Goal: Information Seeking & Learning: Learn about a topic

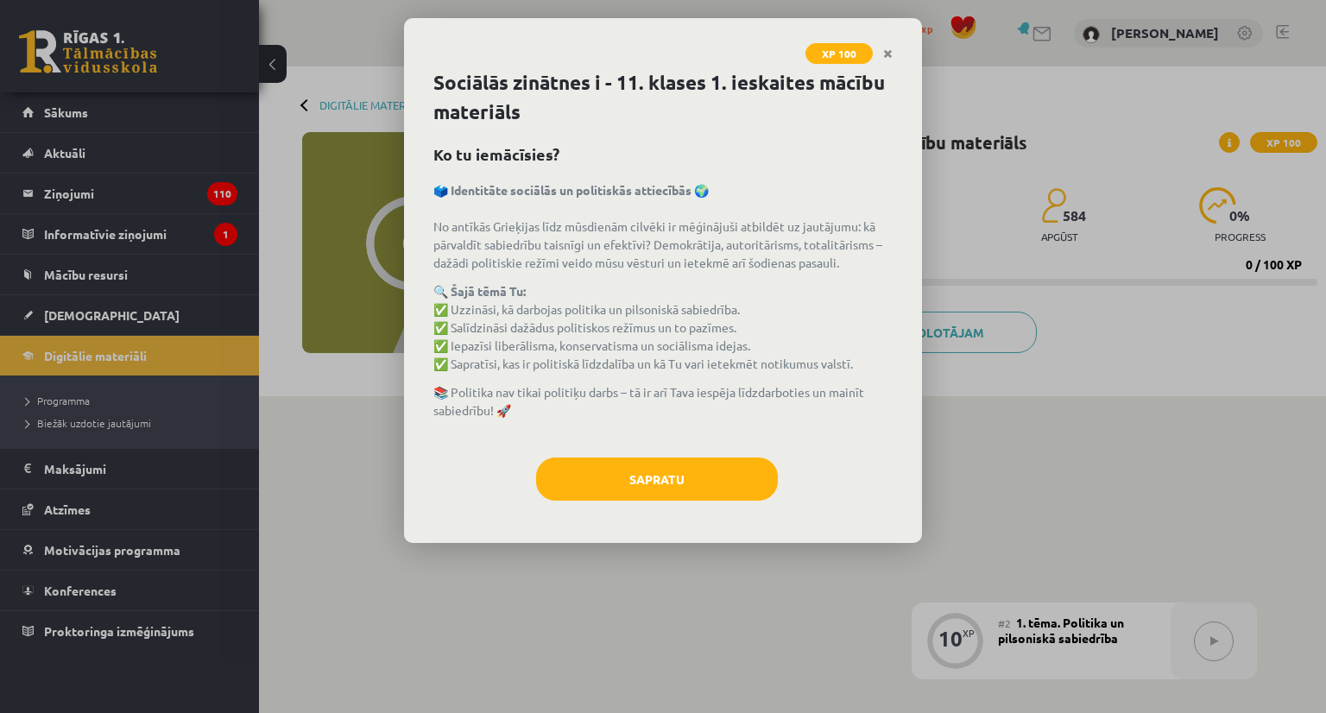
scroll to position [323, 0]
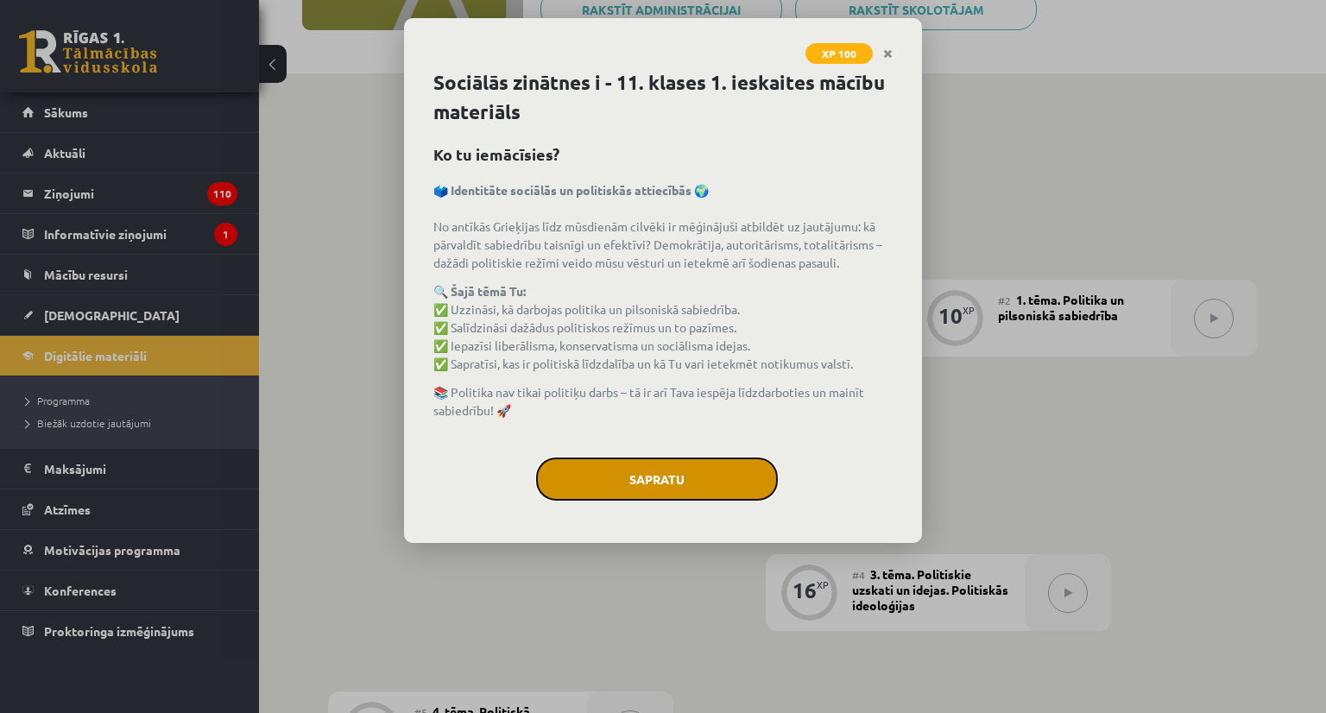
click at [667, 483] on button "Sapratu" at bounding box center [657, 479] width 242 height 43
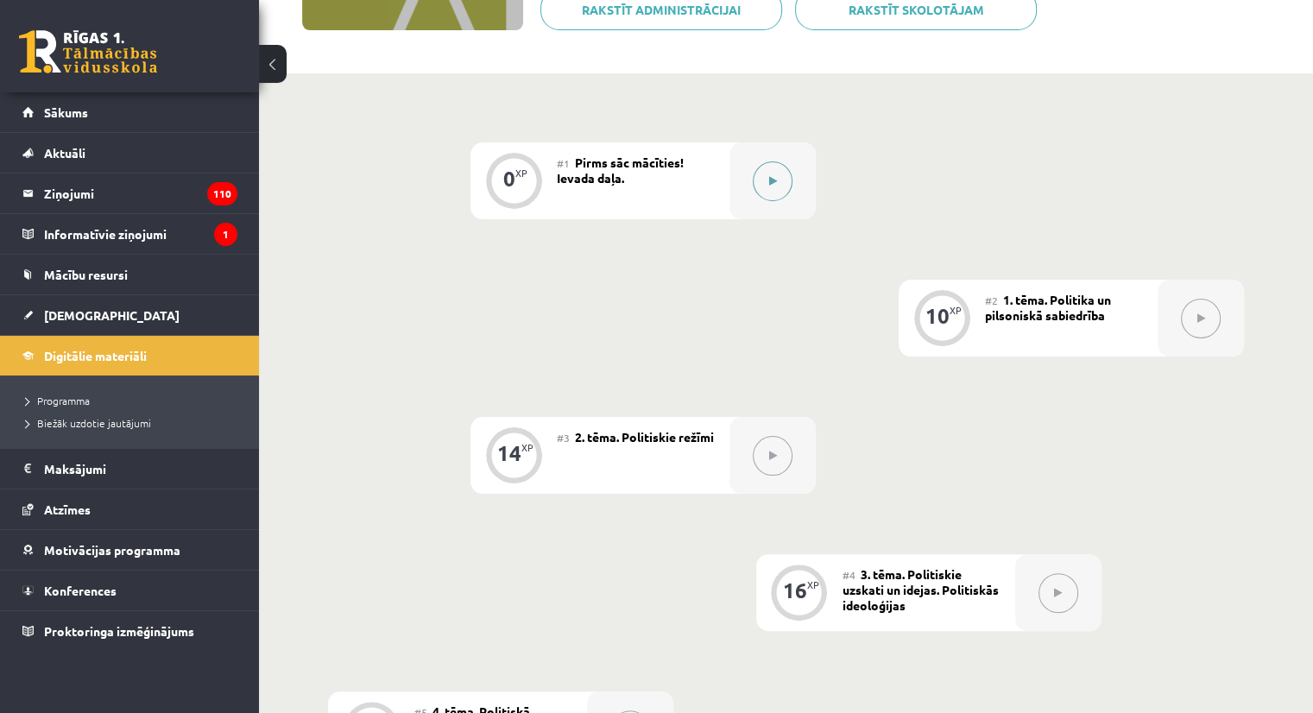
click at [764, 179] on button at bounding box center [773, 181] width 40 height 40
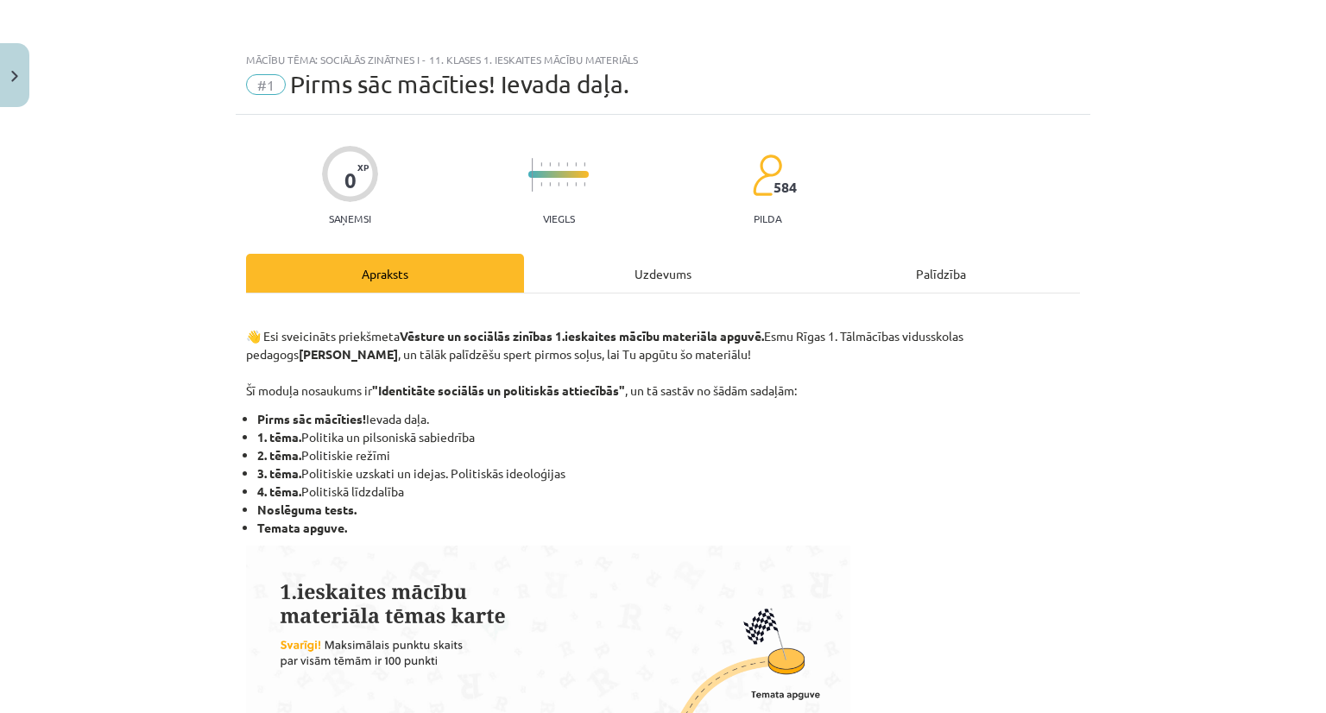
click at [736, 263] on div "Uzdevums" at bounding box center [663, 273] width 278 height 39
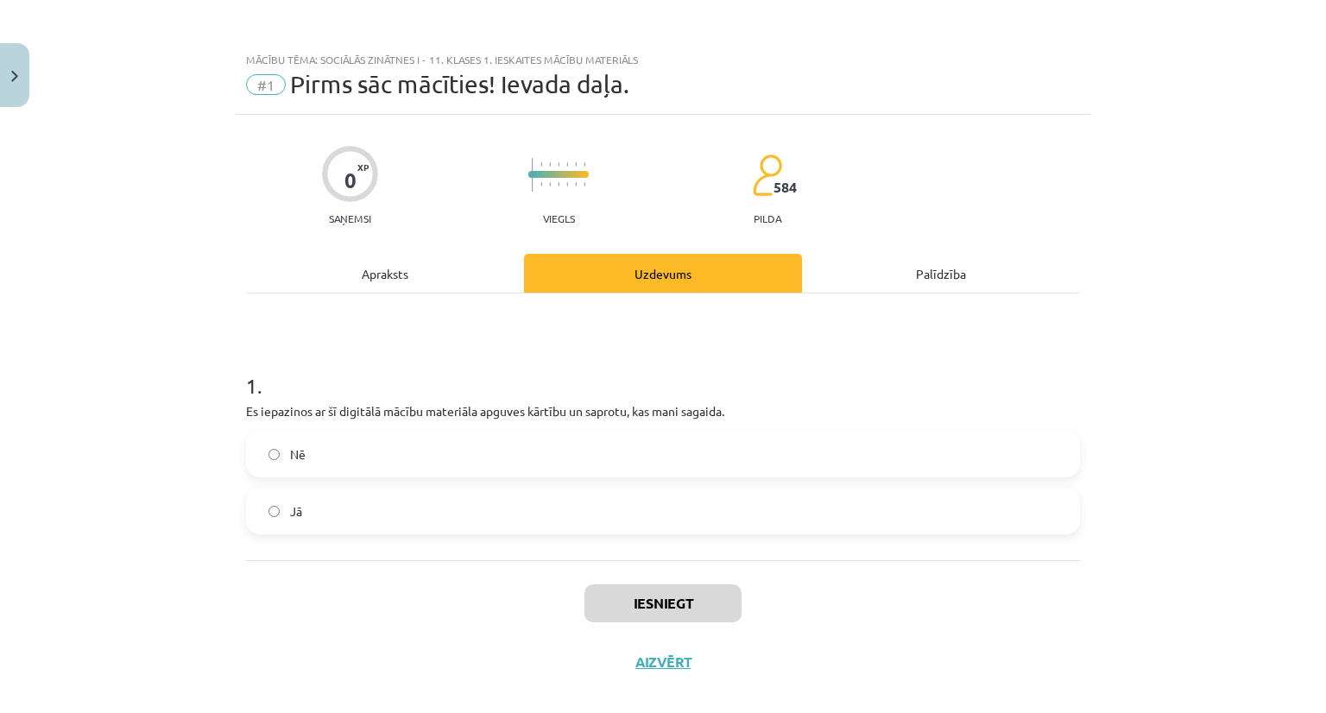
scroll to position [21, 0]
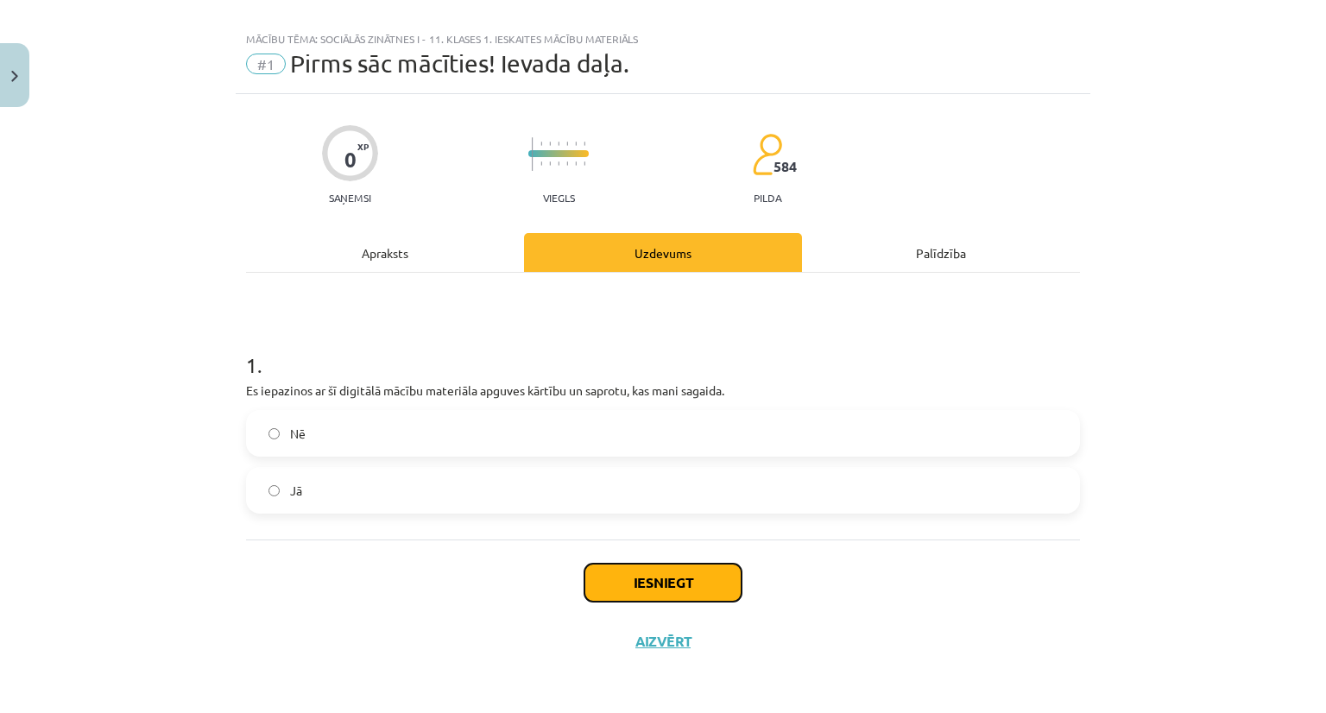
click at [634, 578] on button "Iesniegt" at bounding box center [663, 583] width 157 height 38
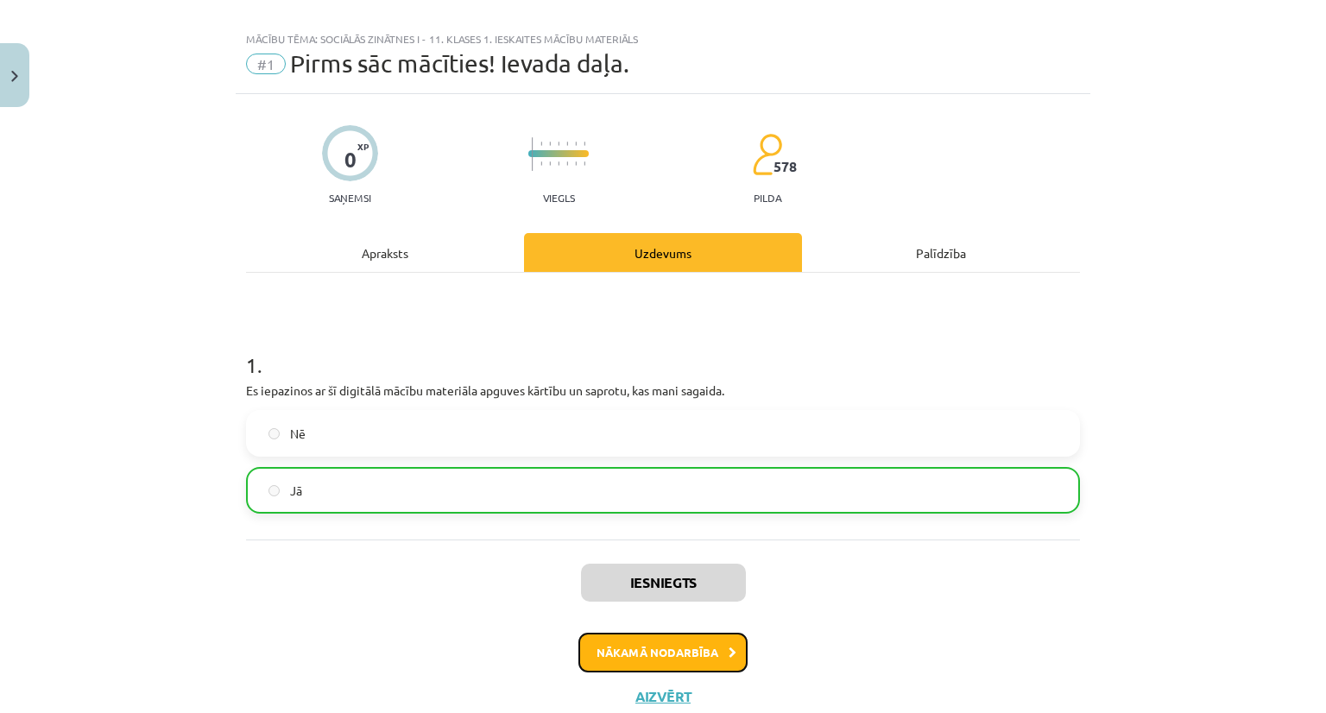
click at [649, 647] on button "Nākamā nodarbība" at bounding box center [662, 653] width 169 height 40
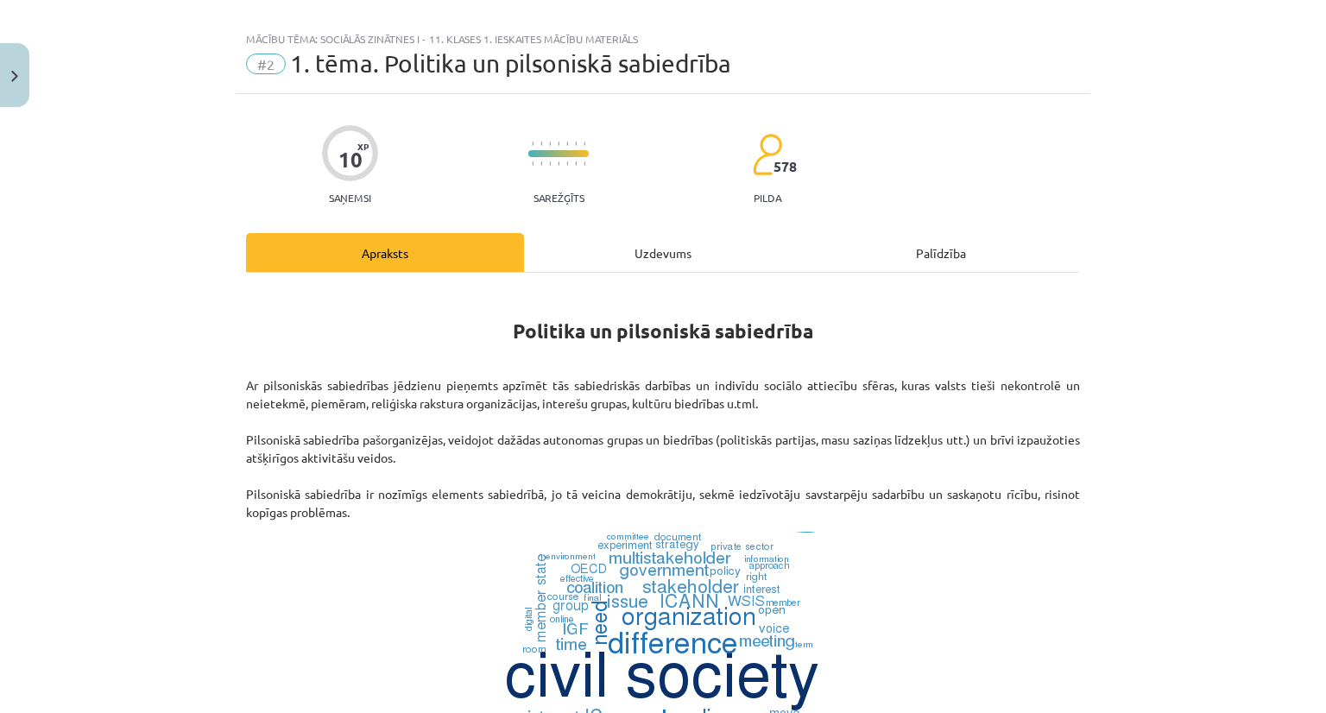
scroll to position [43, 0]
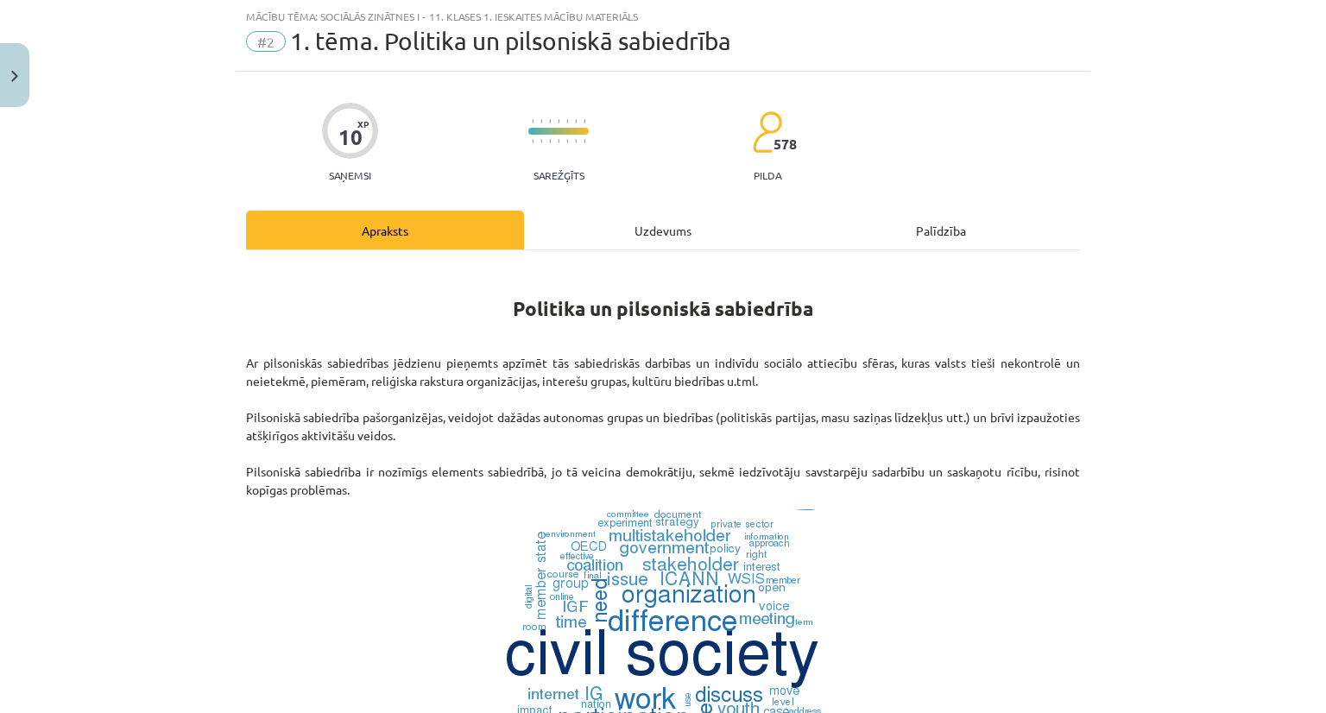
drag, startPoint x: 625, startPoint y: 249, endPoint x: 627, endPoint y: 236, distance: 13.1
click at [626, 244] on div "Uzdevums" at bounding box center [663, 230] width 278 height 39
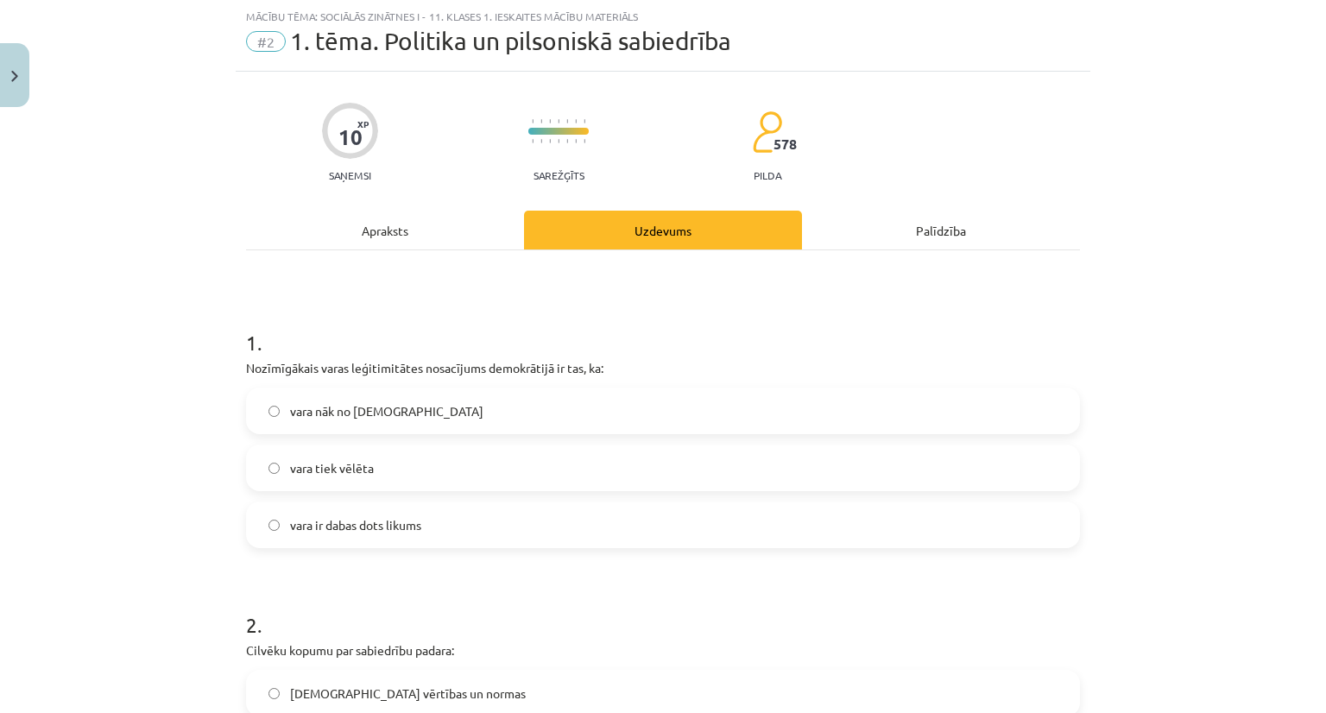
click at [628, 229] on div "Uzdevums" at bounding box center [663, 230] width 278 height 39
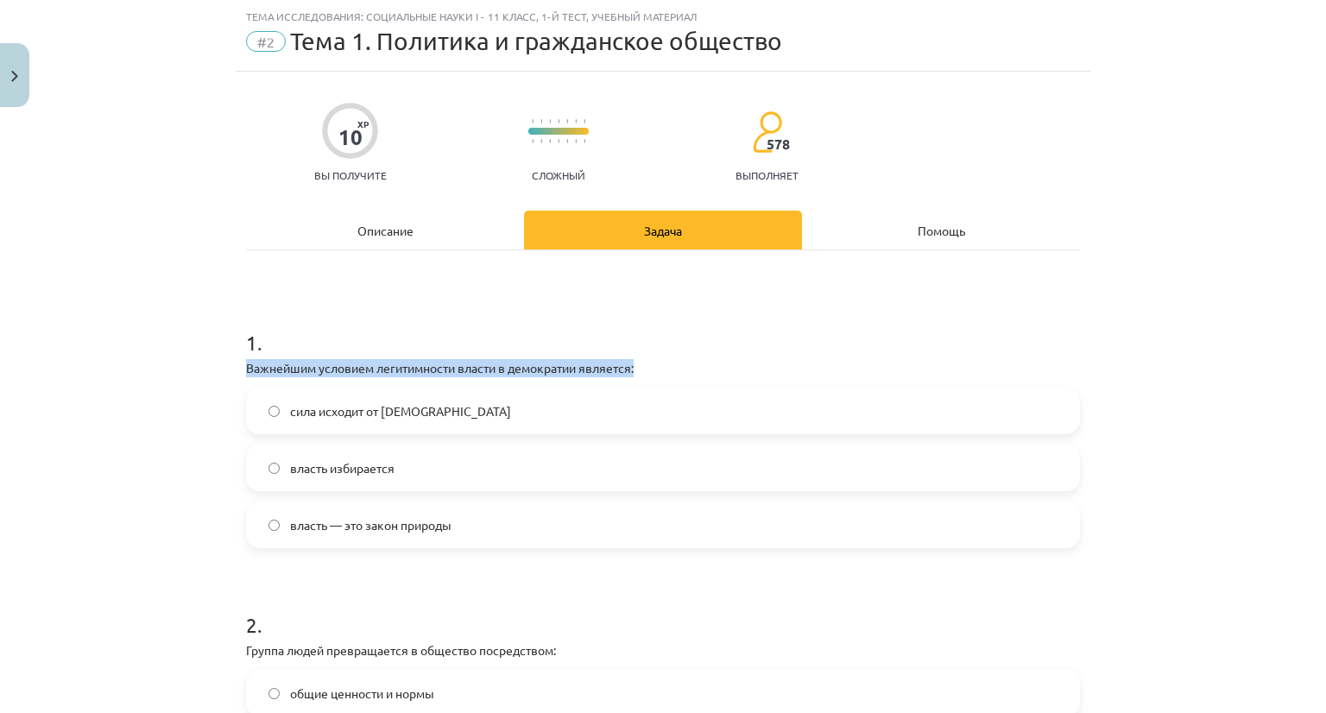
drag, startPoint x: 241, startPoint y: 361, endPoint x: 657, endPoint y: 368, distance: 416.2
click at [373, 469] on font "власть избирается" at bounding box center [342, 468] width 104 height 16
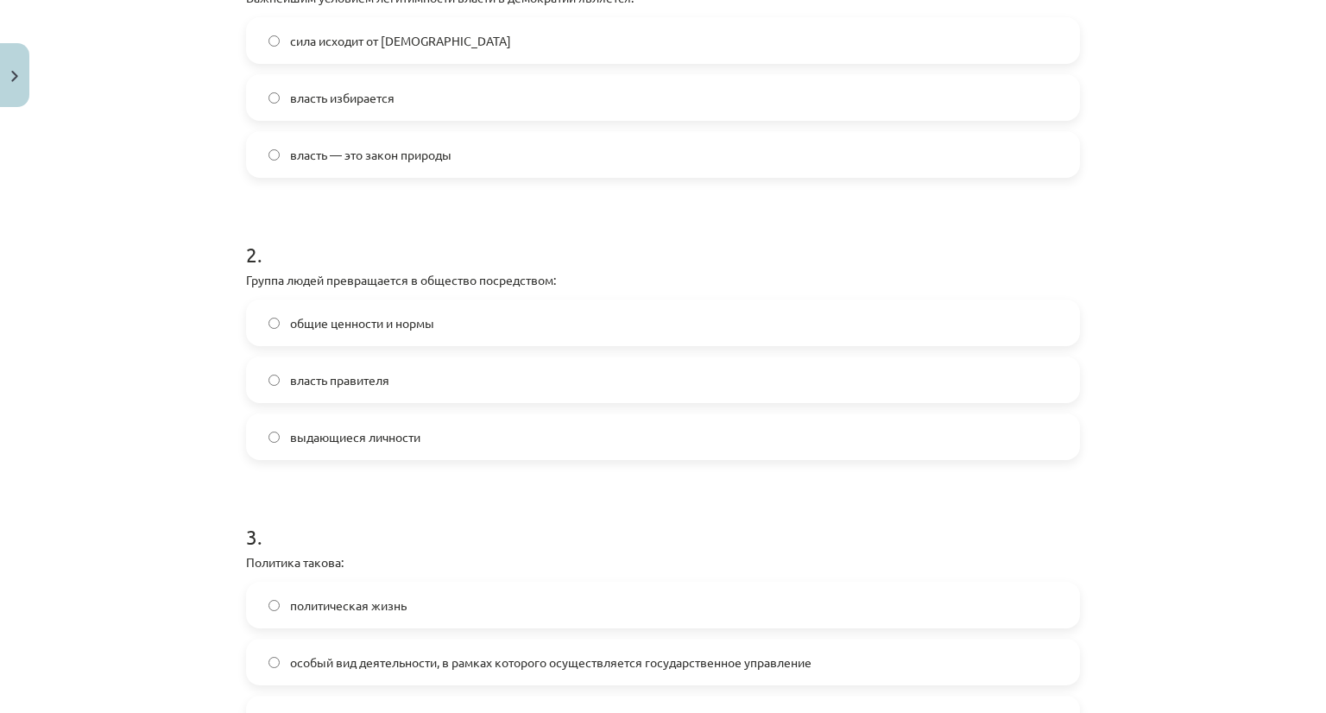
scroll to position [475, 0]
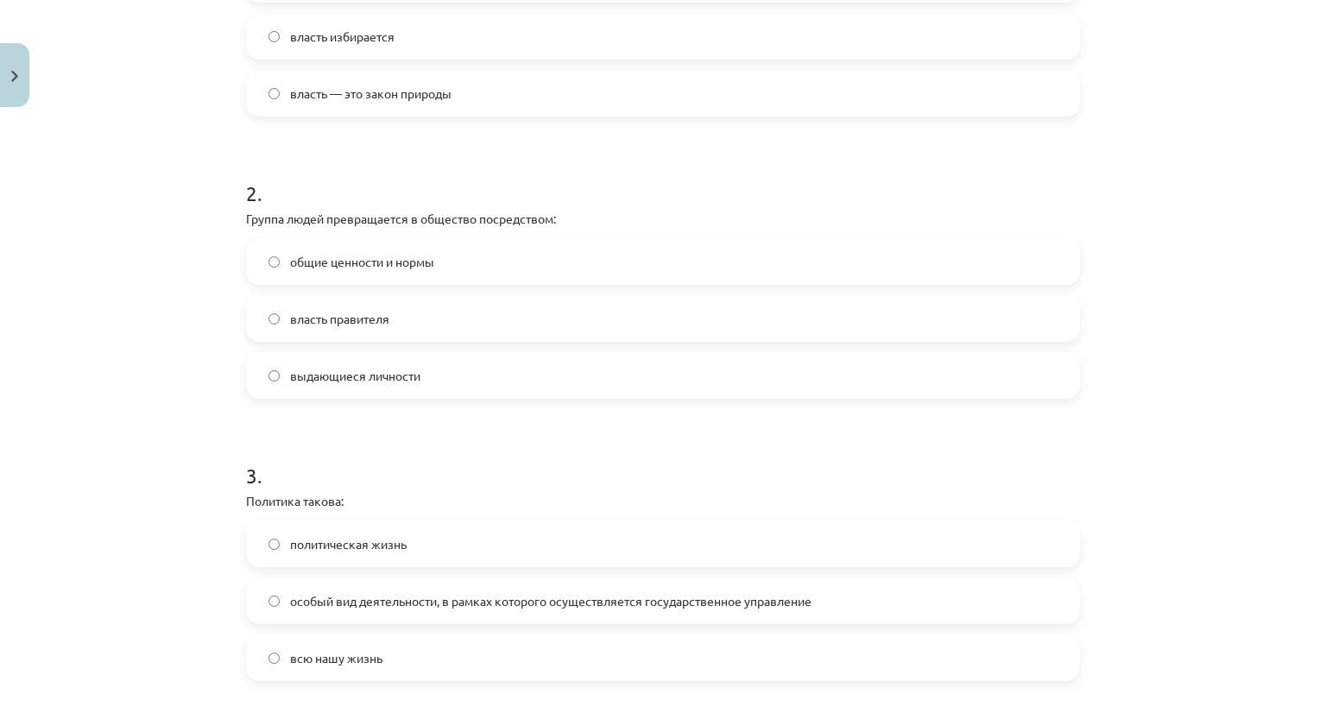
drag, startPoint x: 343, startPoint y: 261, endPoint x: 352, endPoint y: 246, distance: 17.5
click at [349, 256] on font "общие ценности и нормы" at bounding box center [362, 262] width 144 height 16
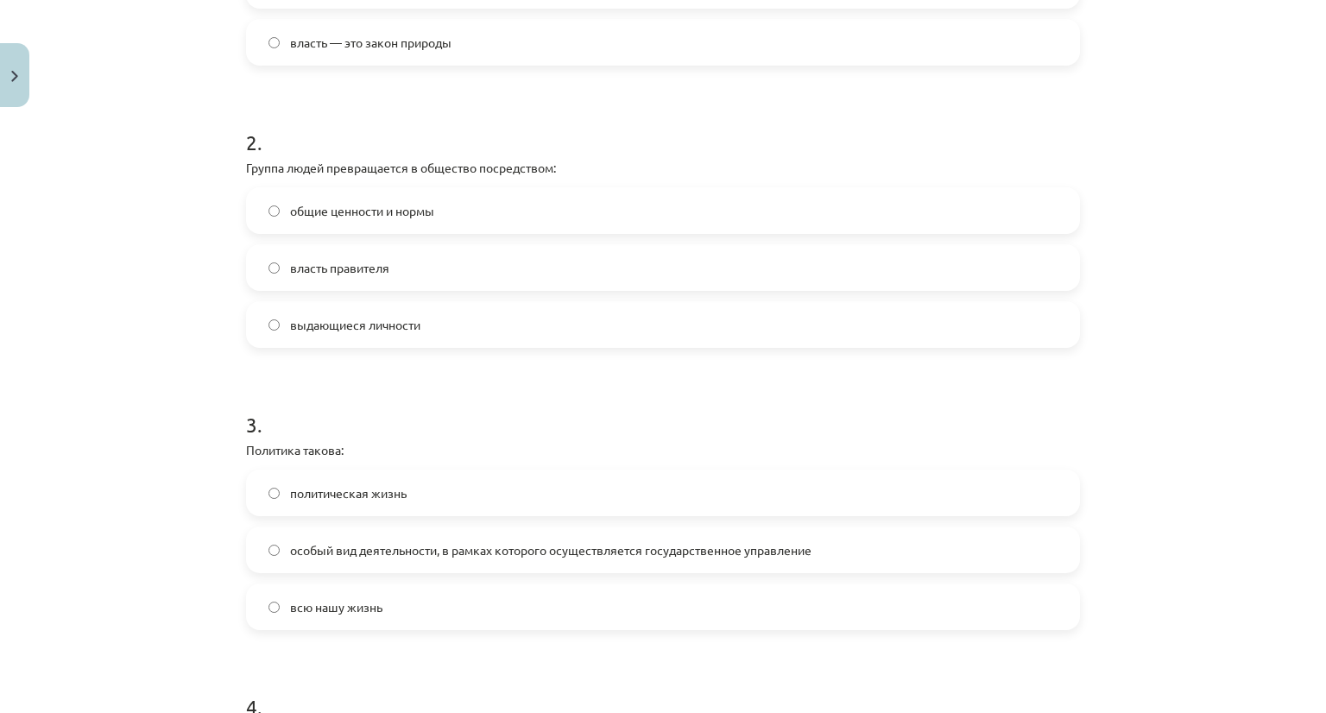
scroll to position [734, 0]
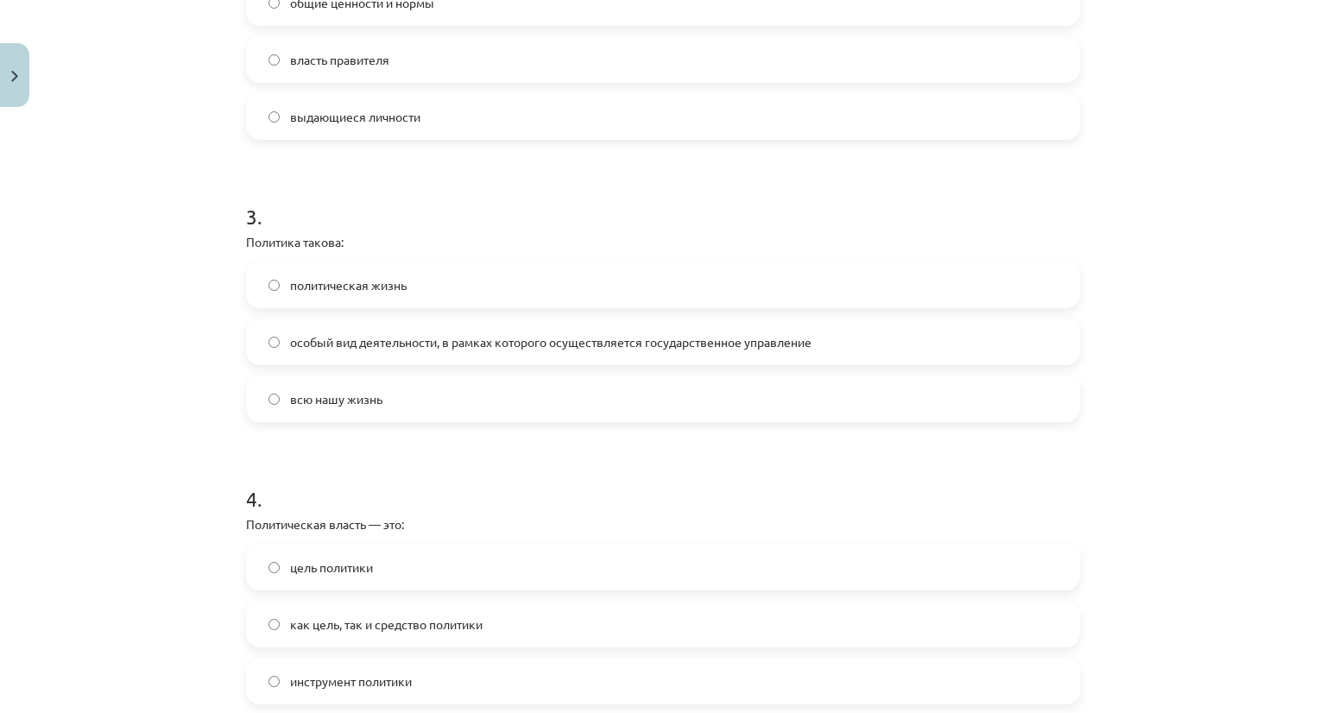
click at [466, 343] on font "особый вид деятельности, в рамках которого осуществляется государственное управ…" at bounding box center [550, 342] width 521 height 16
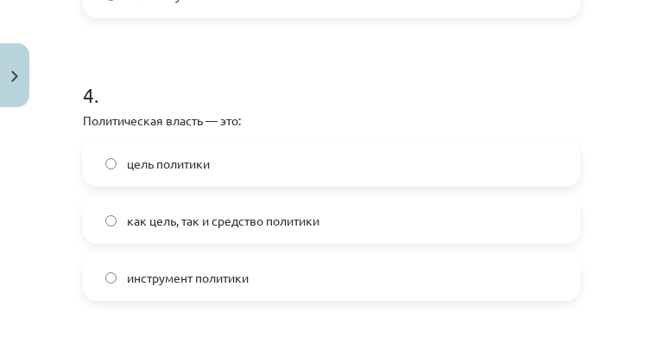
scroll to position [1209, 0]
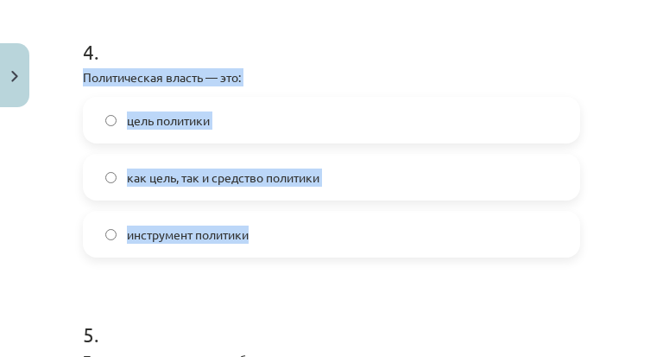
drag, startPoint x: 75, startPoint y: 73, endPoint x: 292, endPoint y: 232, distance: 269.2
copy div "Политическая власть — это: цель политики как цель, так и средство политики инст…"
click at [122, 175] on label "как цель, так и средство политики" at bounding box center [332, 176] width 494 height 43
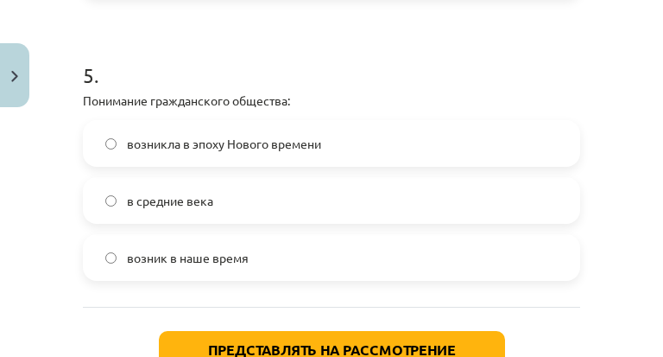
scroll to position [1468, 0]
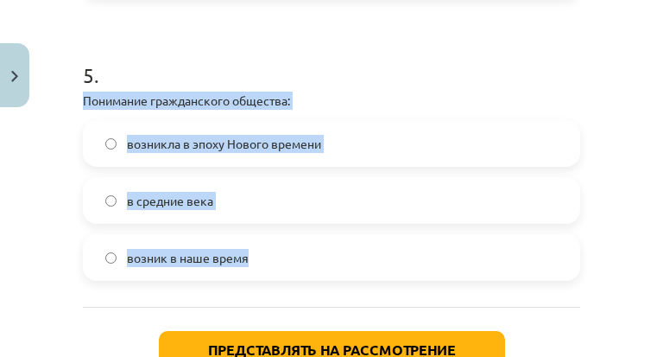
drag, startPoint x: 83, startPoint y: 88, endPoint x: 260, endPoint y: 247, distance: 237.8
copy div "Понимание гражданского общества: возникла в эпоху Нового времени в средние века…"
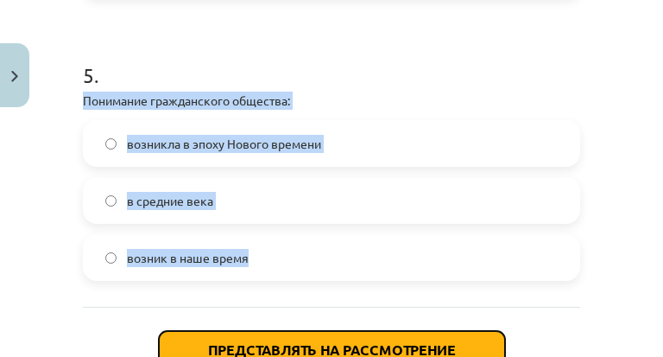
click at [305, 332] on button "Представлять на рассмотрение" at bounding box center [332, 350] width 346 height 38
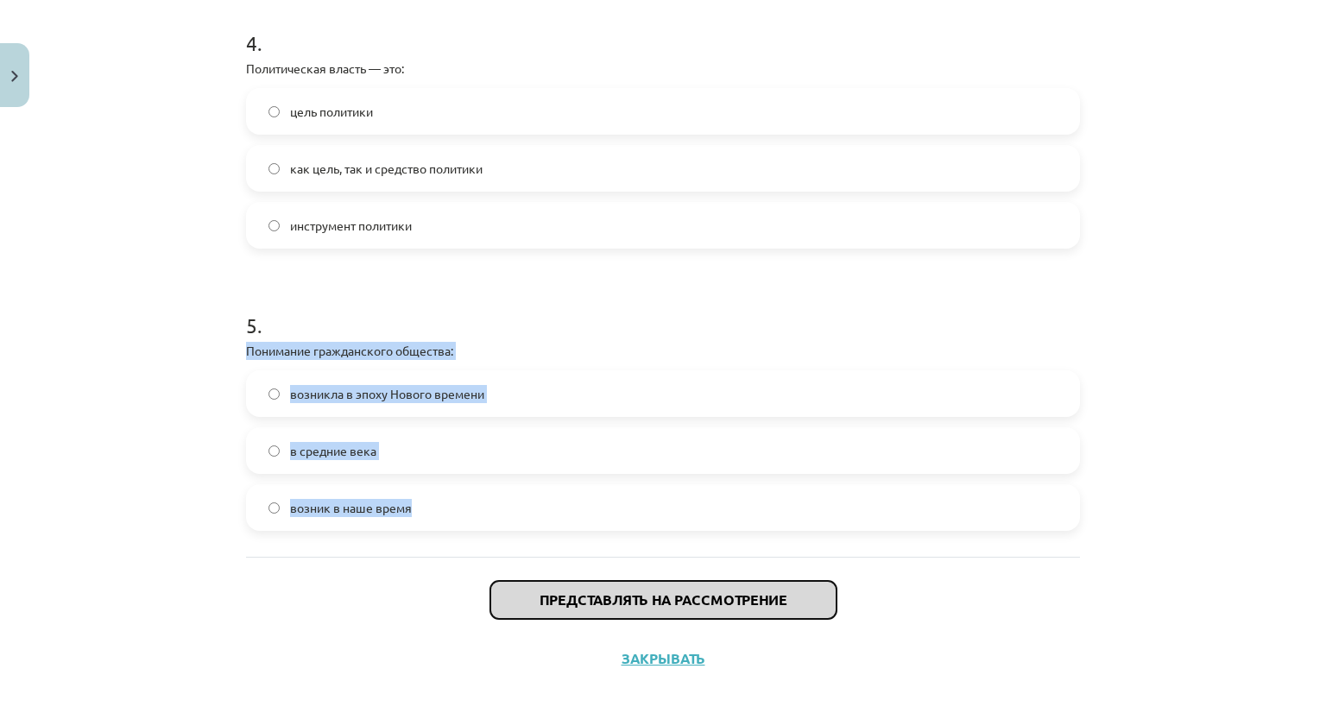
scroll to position [1208, 0]
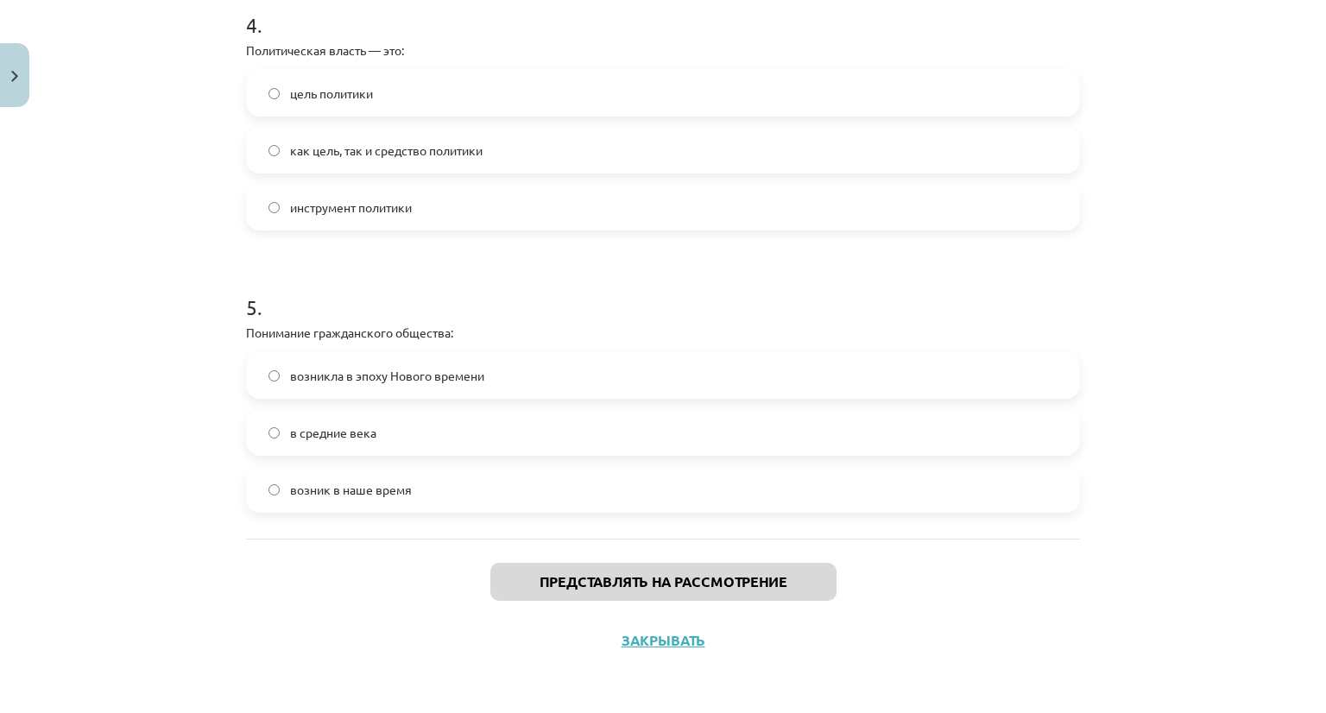
click at [383, 543] on div "Представлять на рассмотрение Закрывать" at bounding box center [663, 599] width 834 height 121
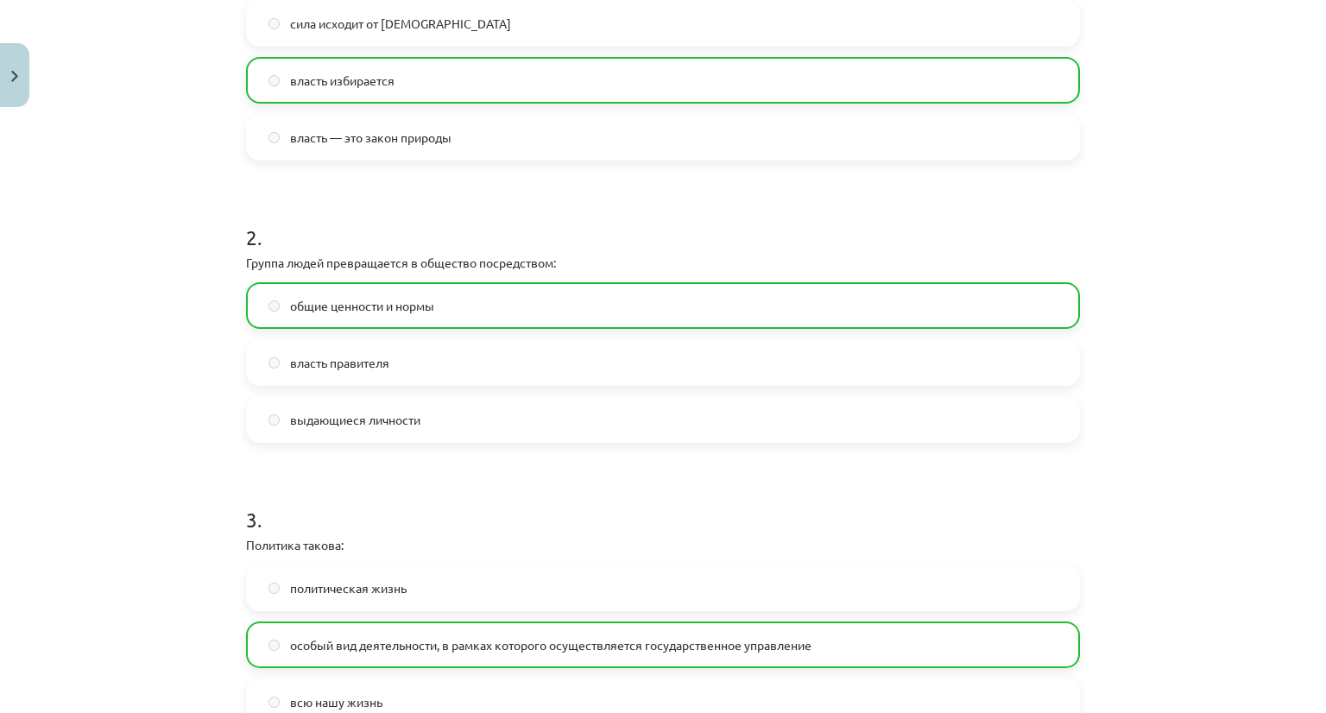
scroll to position [0, 0]
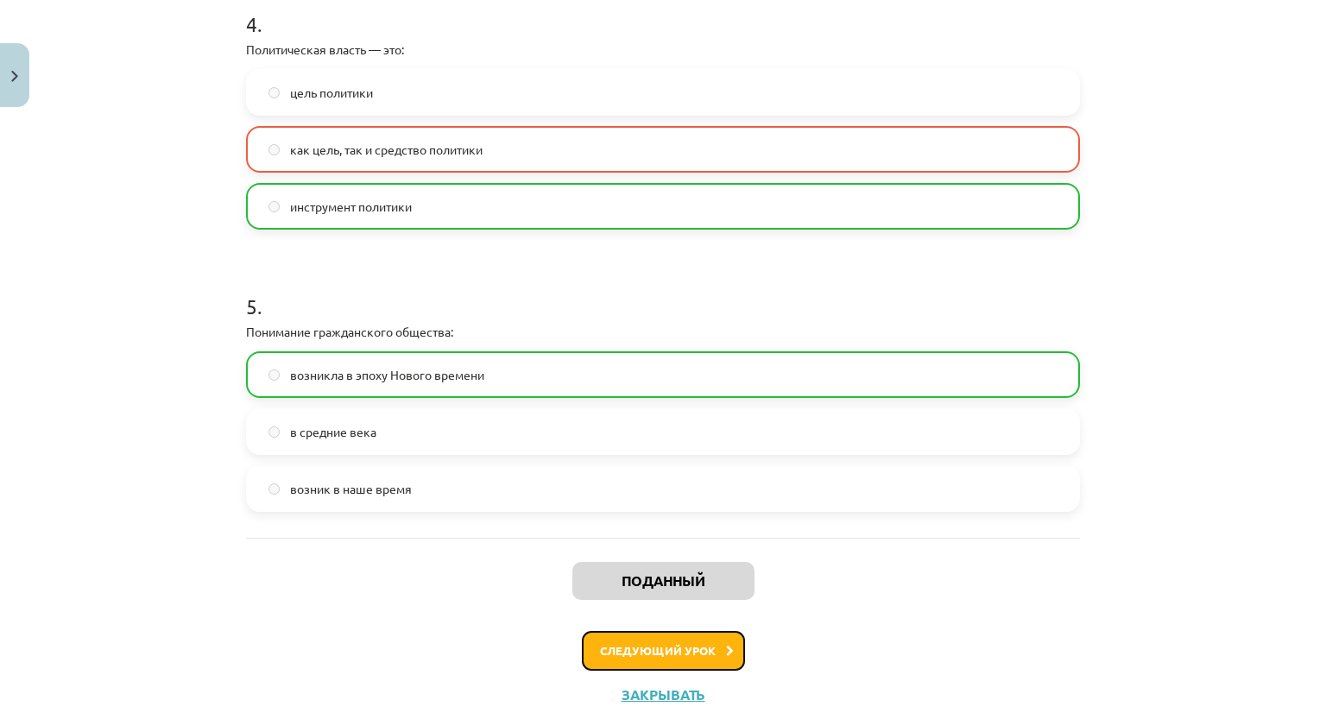
click at [610, 648] on font "Следующий урок" at bounding box center [658, 650] width 116 height 15
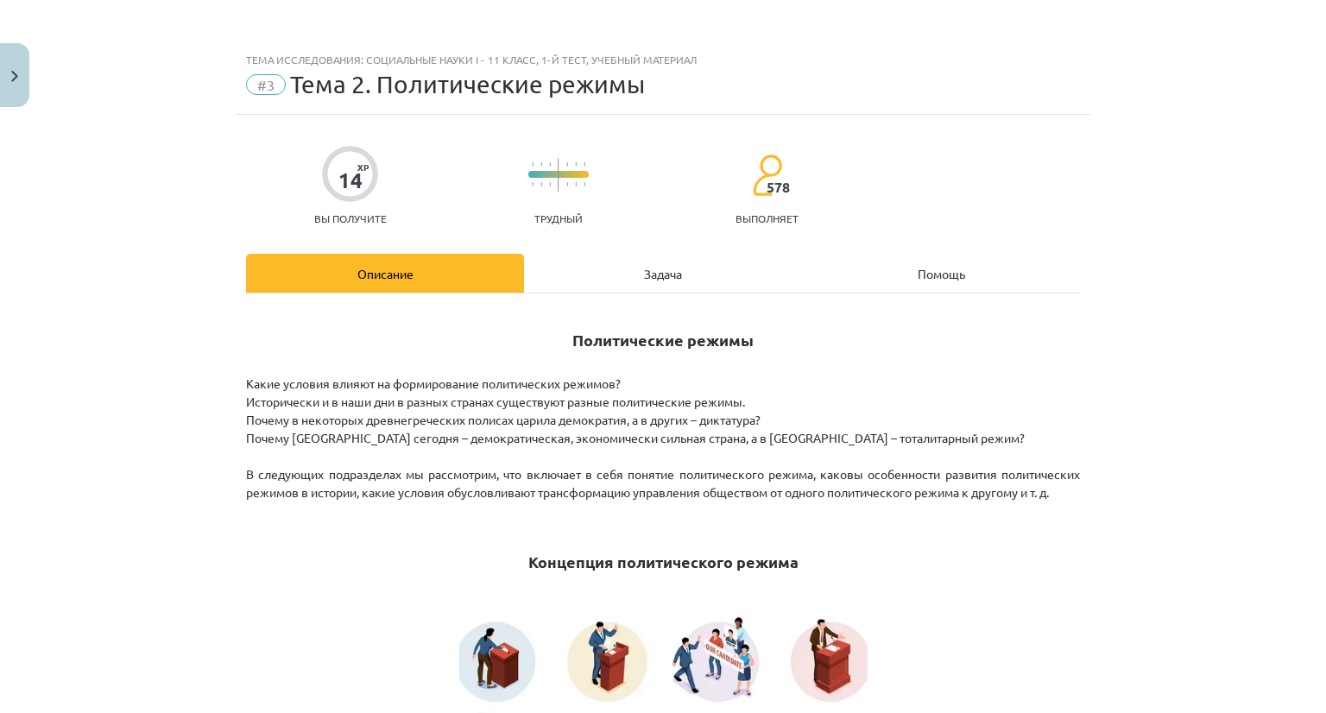
click at [629, 267] on div "Задача" at bounding box center [663, 273] width 278 height 39
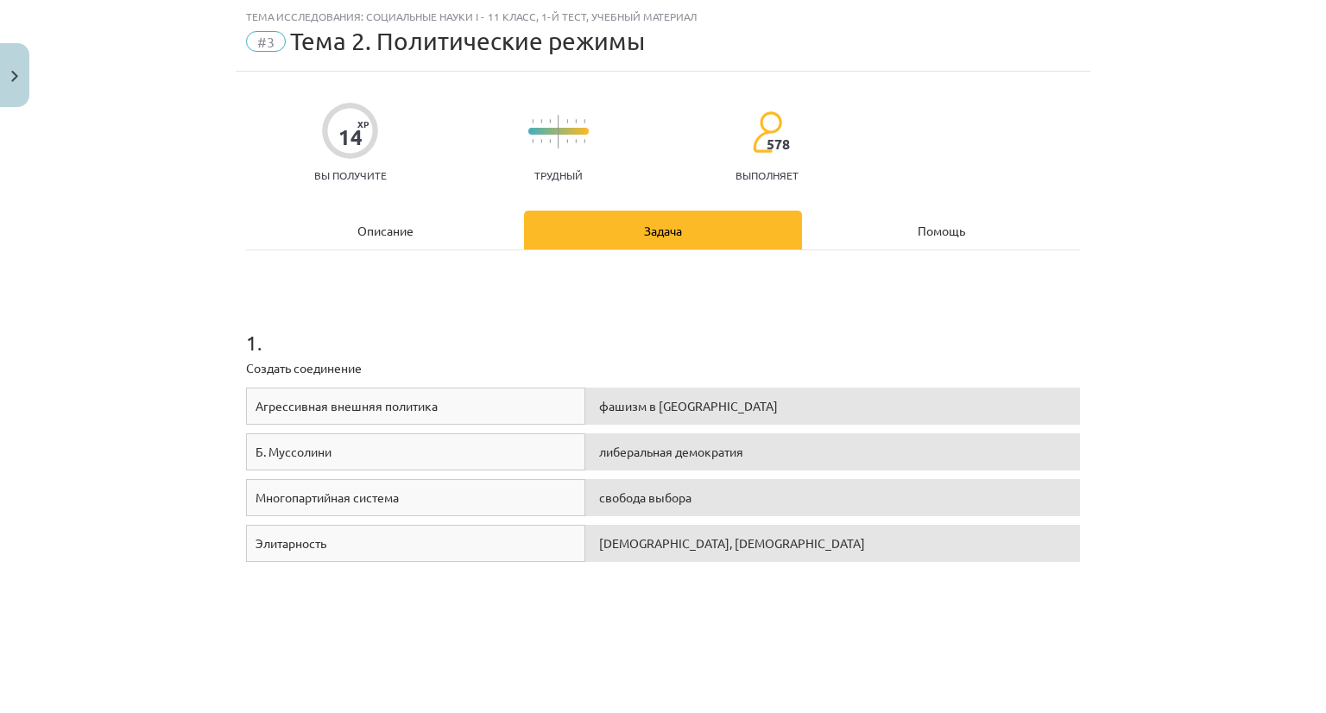
click at [376, 238] on div "Описание" at bounding box center [385, 230] width 278 height 39
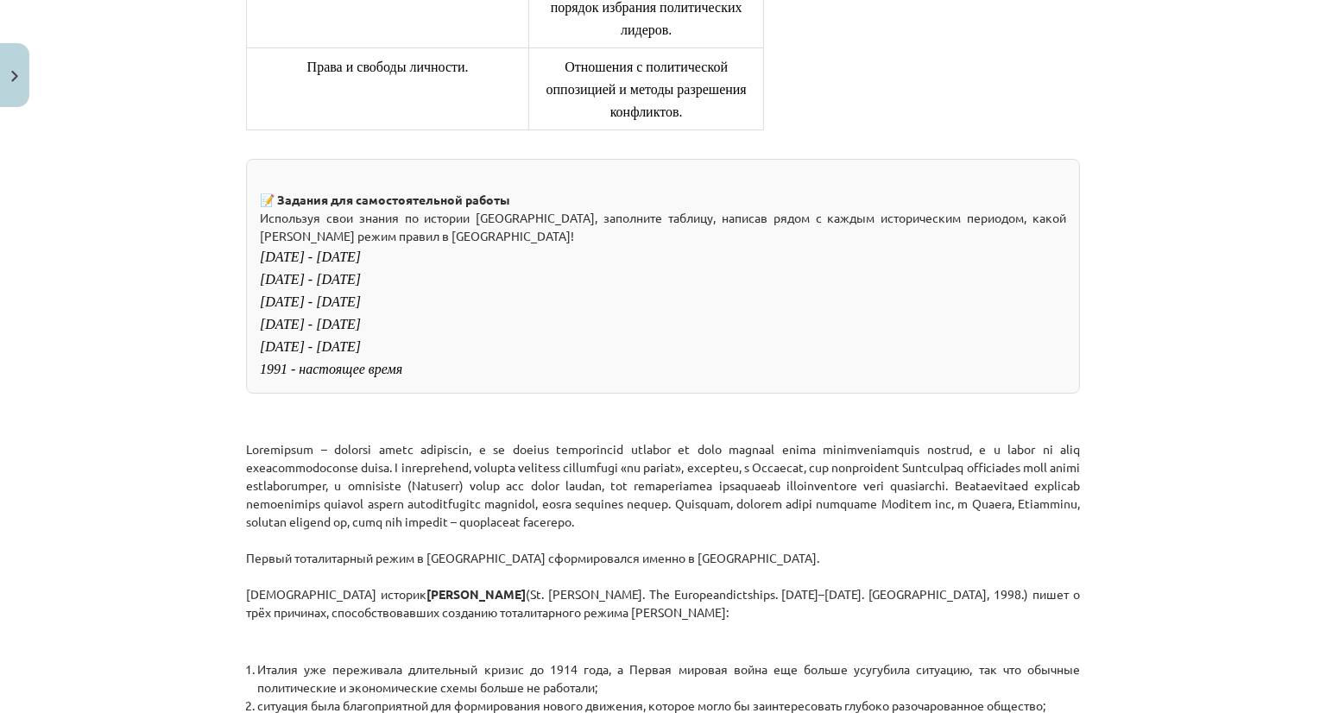
scroll to position [2029, 0]
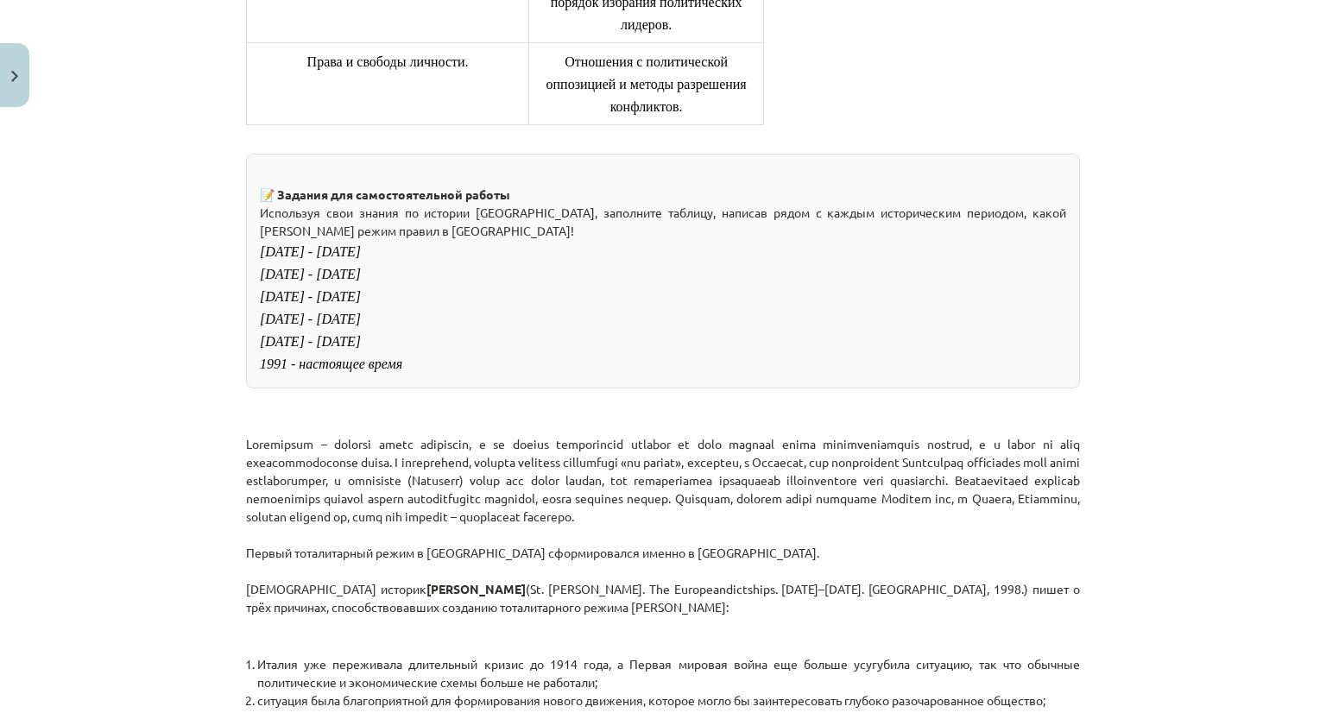
drag, startPoint x: 315, startPoint y: 510, endPoint x: 319, endPoint y: 488, distance: 22.9
click at [316, 371] on font "1991 - настоящее время" at bounding box center [331, 364] width 142 height 15
click at [324, 349] on font "[DATE] - [DATE]" at bounding box center [310, 341] width 101 height 15
click at [335, 349] on font "[DATE] - [DATE]" at bounding box center [310, 341] width 101 height 15
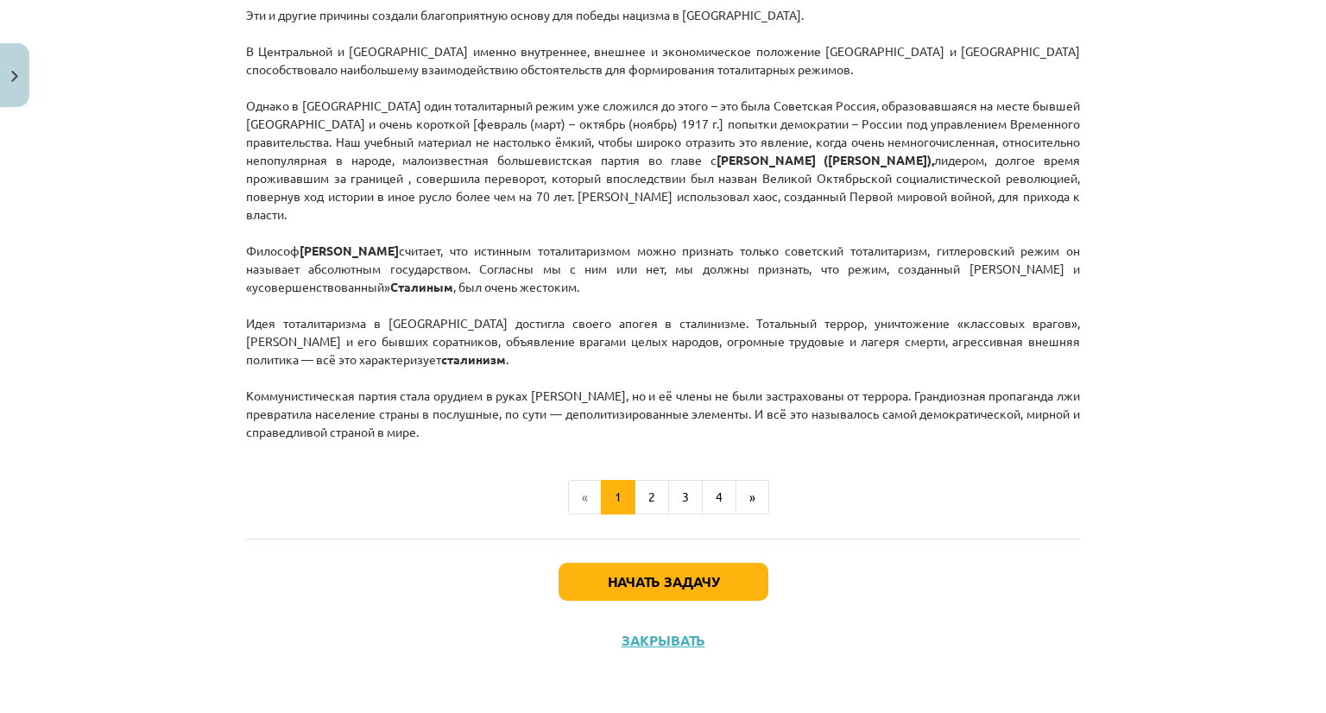
scroll to position [4846, 0]
click at [629, 574] on font "Начать задачу" at bounding box center [663, 581] width 111 height 18
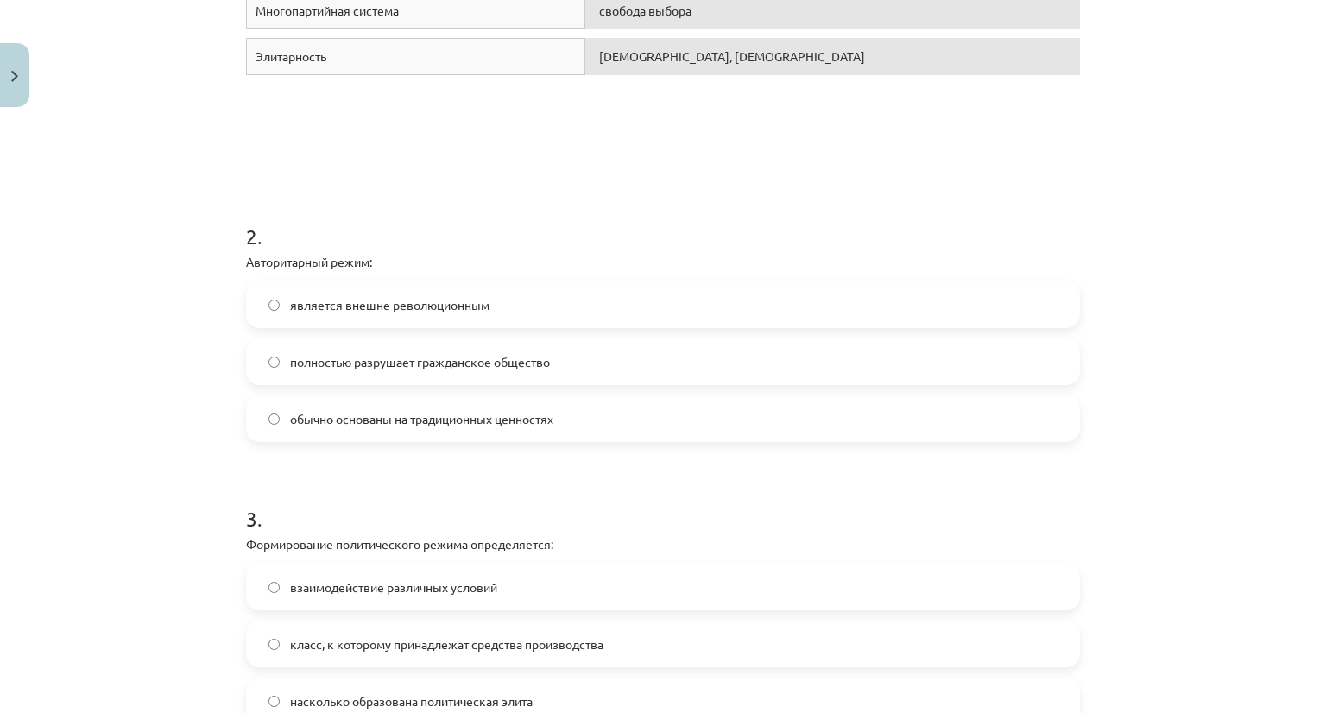
scroll to position [121, 0]
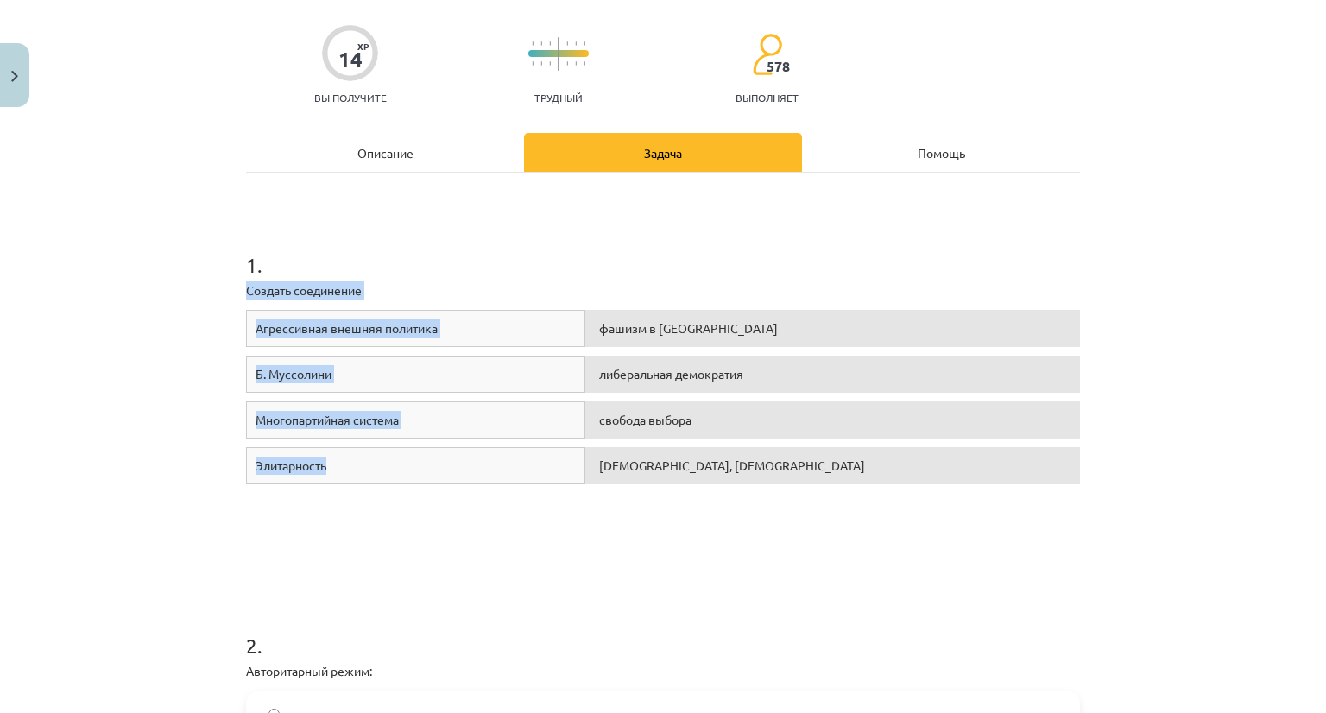
drag, startPoint x: 323, startPoint y: 338, endPoint x: 418, endPoint y: 466, distance: 159.2
copy div "Создать соединение Агрессивная внешняя политика фашизм в [GEOGRAPHIC_DATA] [PER…"
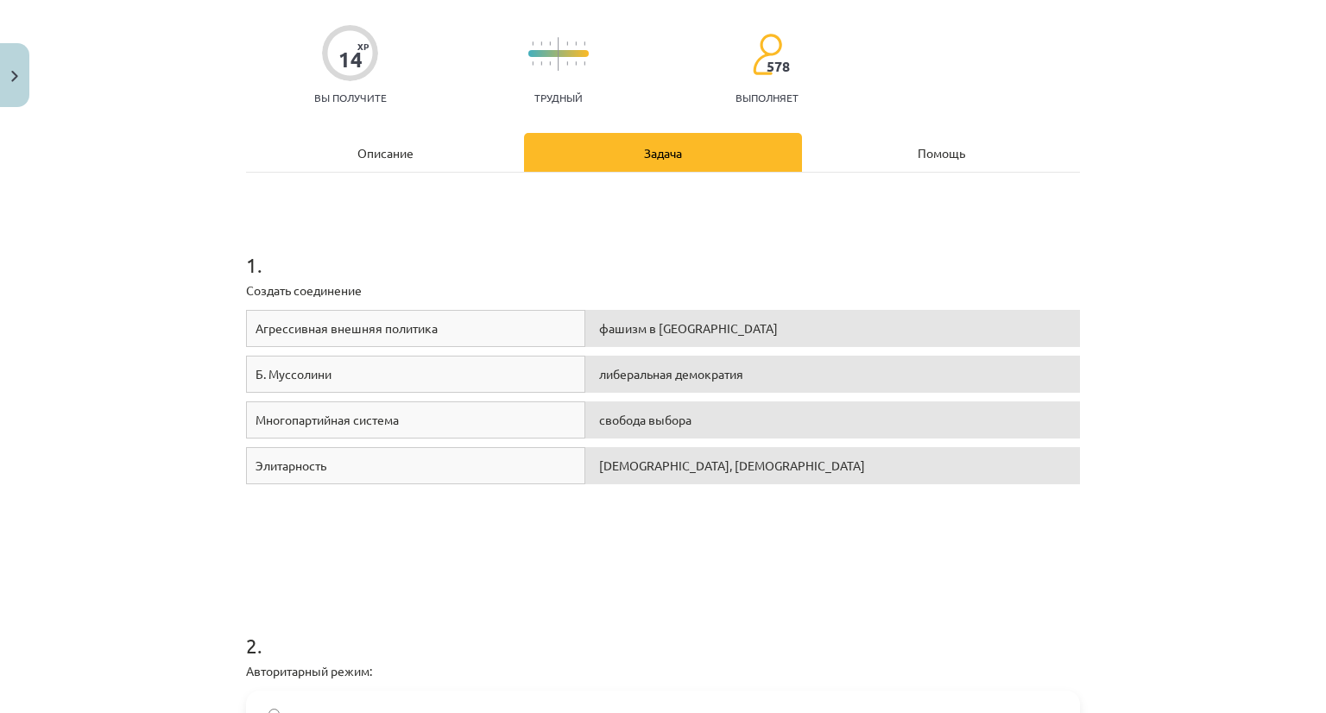
click at [493, 262] on h1 "1 ." at bounding box center [663, 250] width 834 height 54
drag, startPoint x: 231, startPoint y: 283, endPoint x: 477, endPoint y: 309, distance: 248.3
click at [381, 331] on font "Агрессивная внешняя политика" at bounding box center [347, 328] width 182 height 16
drag, startPoint x: 243, startPoint y: 328, endPoint x: 449, endPoint y: 336, distance: 205.6
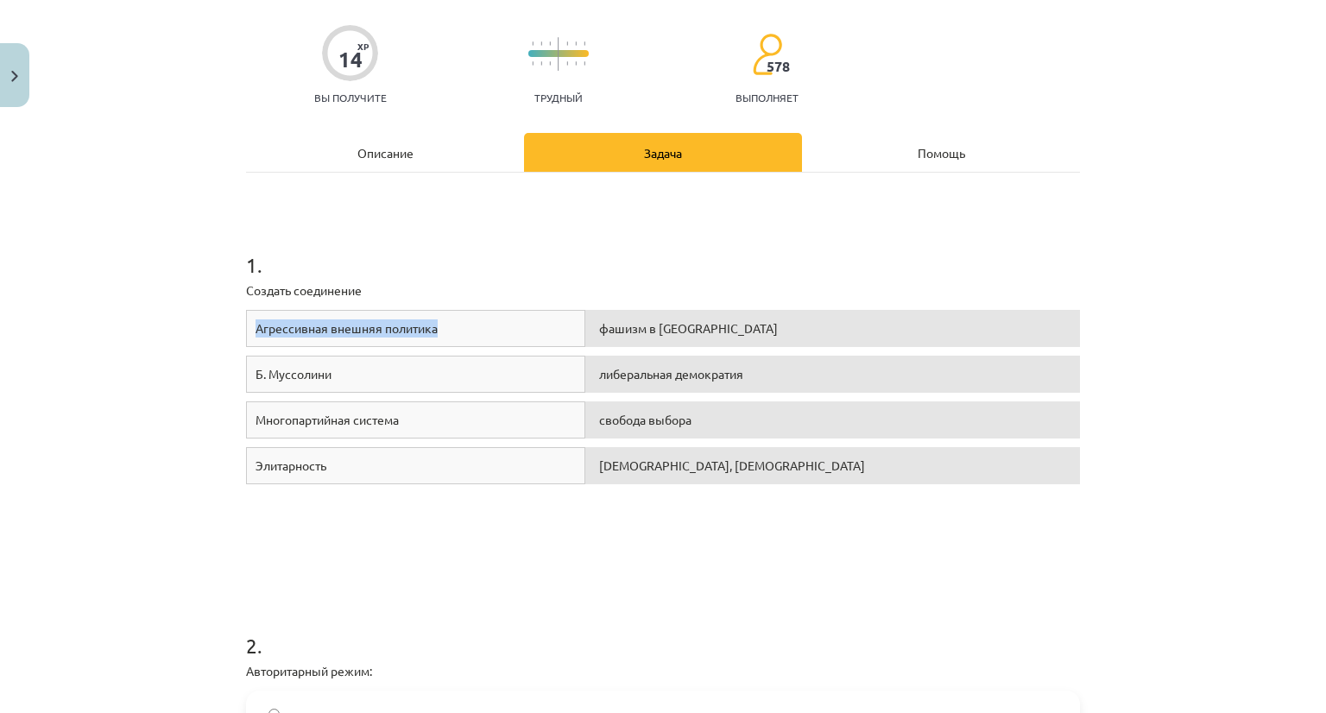
click at [449, 336] on div "Агрессивная внешняя политика" at bounding box center [415, 328] width 339 height 37
drag, startPoint x: 235, startPoint y: 370, endPoint x: 342, endPoint y: 377, distance: 107.3
drag, startPoint x: 229, startPoint y: 419, endPoint x: 417, endPoint y: 422, distance: 188.3
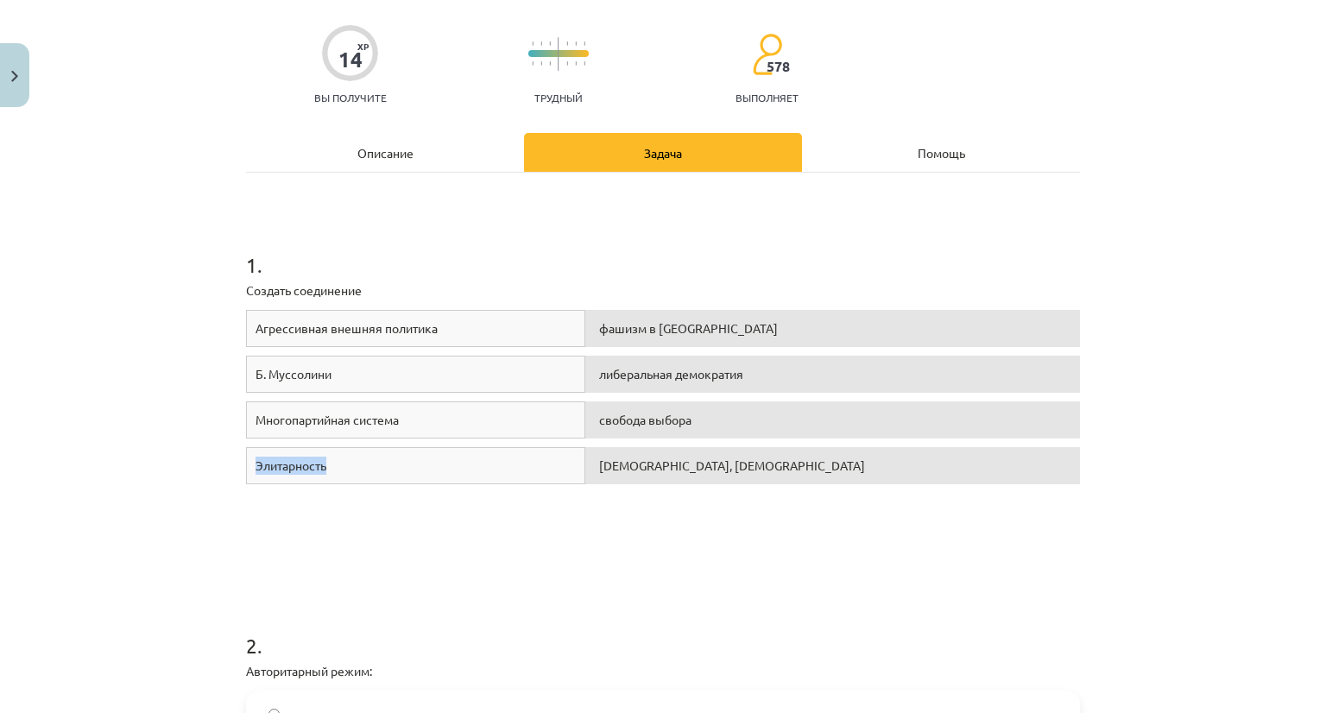
drag, startPoint x: 204, startPoint y: 459, endPoint x: 380, endPoint y: 471, distance: 176.5
click at [380, 471] on div "Тема исследования: Социальные науки I - 11 класс, 1-й тест, учебный материал #3…" at bounding box center [663, 356] width 1326 height 713
click at [658, 509] on div "Агрессивная внешняя политика фашизм в [GEOGRAPHIC_DATA] [PERSON_NAME]. Муссолин…" at bounding box center [663, 439] width 834 height 259
click at [844, 35] on div "14 XP Вы получите Трудный 578 выполняет" at bounding box center [663, 59] width 834 height 89
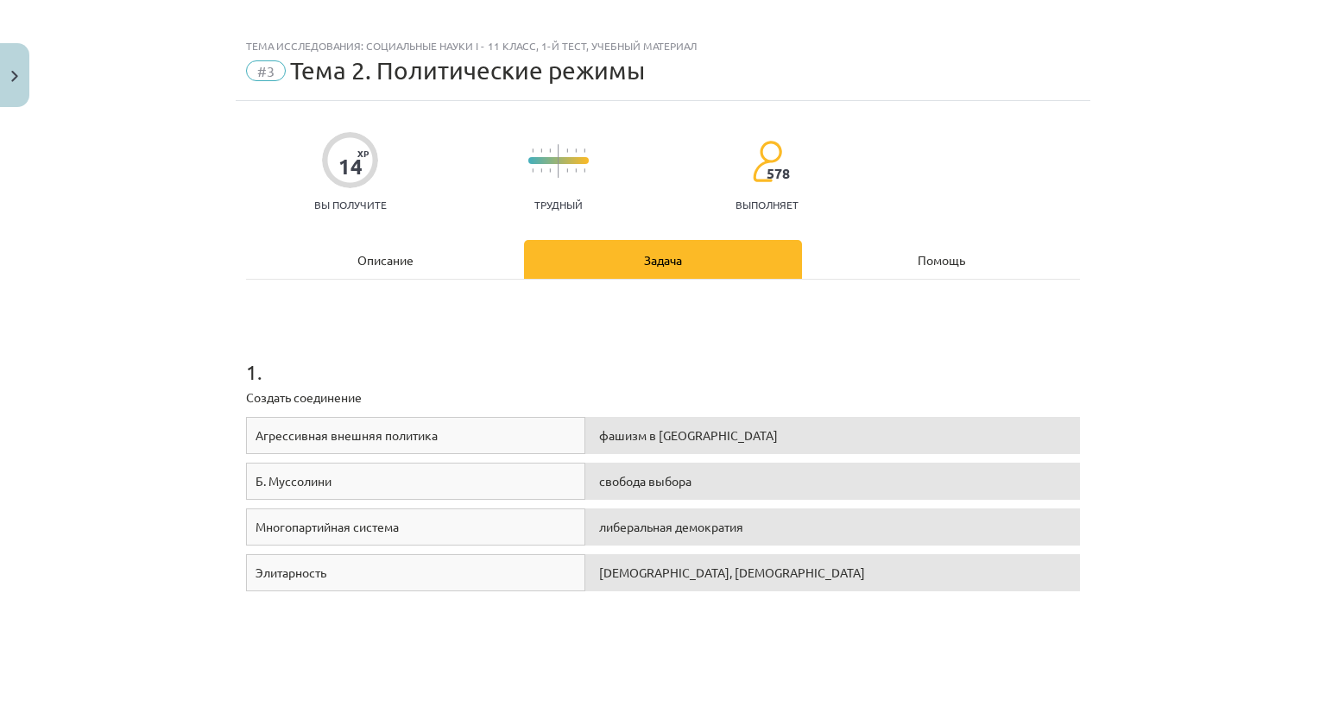
scroll to position [0, 0]
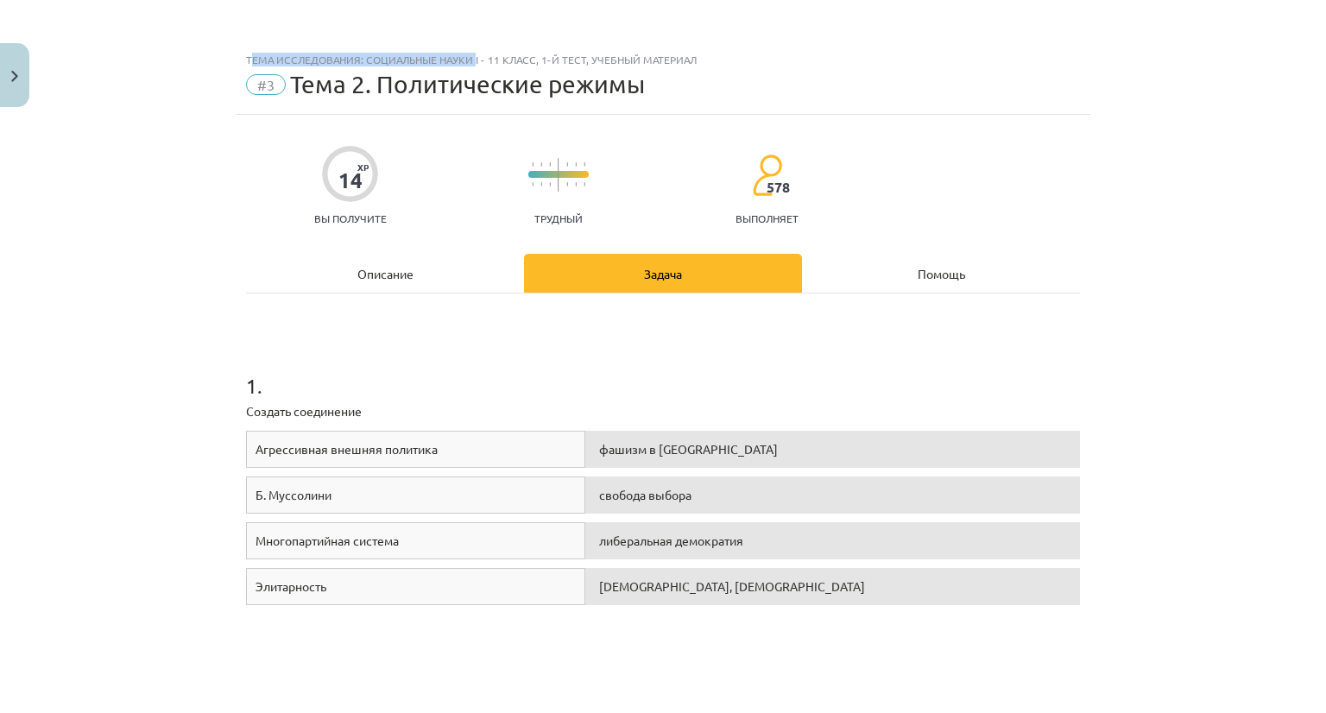
drag, startPoint x: 242, startPoint y: 55, endPoint x: 469, endPoint y: 52, distance: 227.1
click at [469, 52] on div "Тема исследования: Социальные науки I - 11 класс, 1-й тест, учебный материал #3…" at bounding box center [663, 79] width 855 height 72
click at [246, 344] on h1 "1 ." at bounding box center [663, 371] width 834 height 54
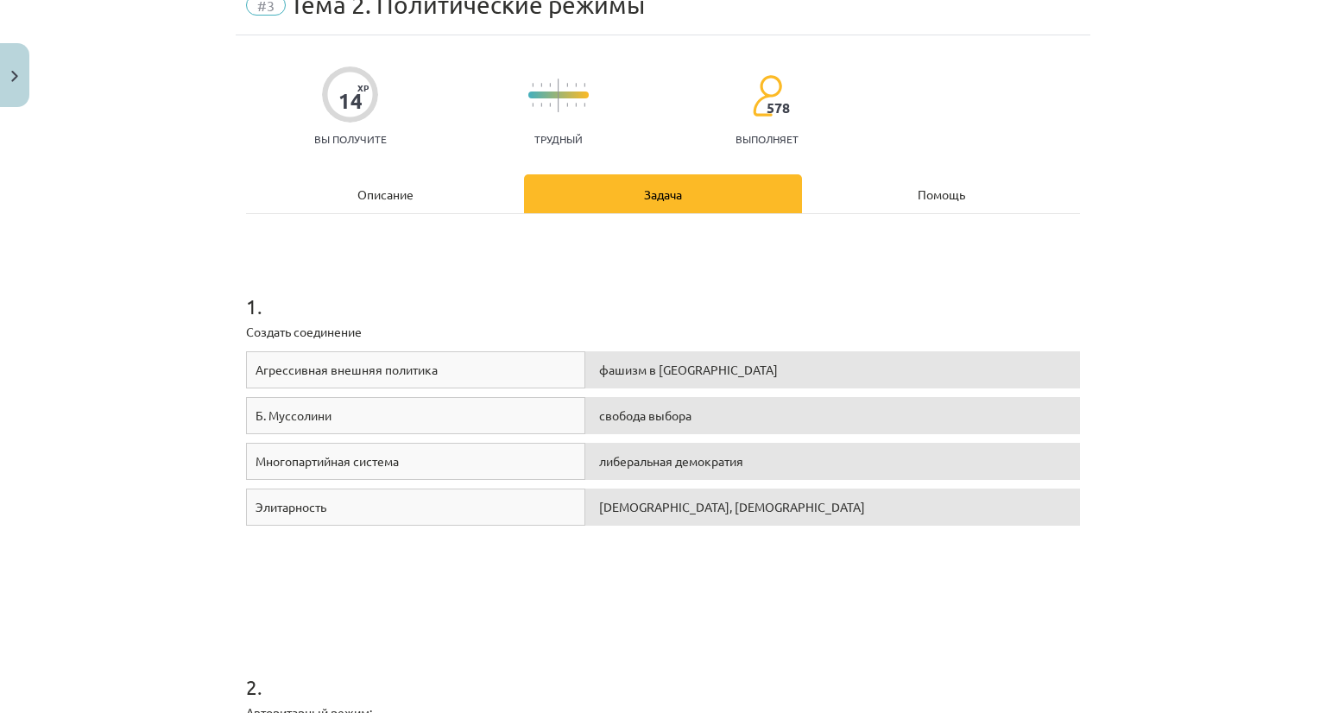
scroll to position [86, 0]
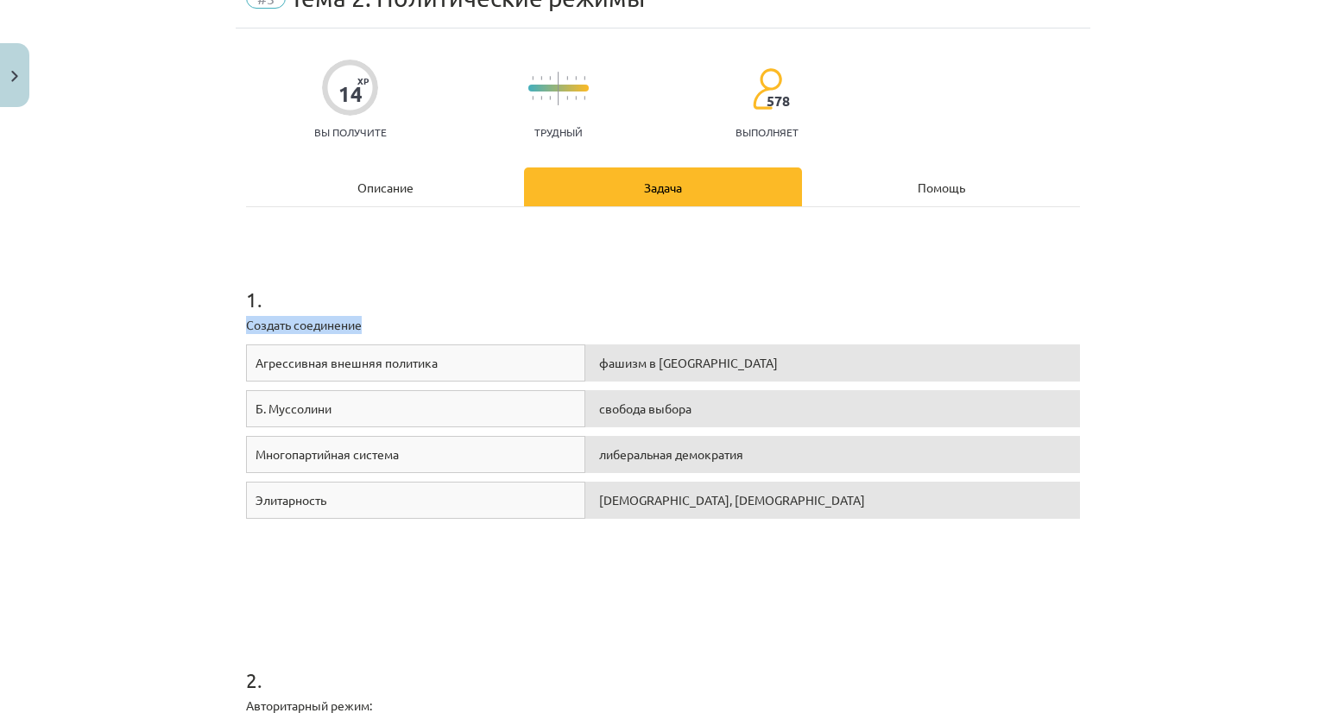
drag, startPoint x: 318, startPoint y: 325, endPoint x: 404, endPoint y: 327, distance: 86.4
click at [407, 324] on div "Тема исследования: Социальные науки I - 11 класс, 1-й тест, учебный материал #3…" at bounding box center [663, 356] width 1326 height 713
drag, startPoint x: 252, startPoint y: 357, endPoint x: 452, endPoint y: 367, distance: 199.7
drag, startPoint x: 290, startPoint y: 405, endPoint x: 362, endPoint y: 420, distance: 73.1
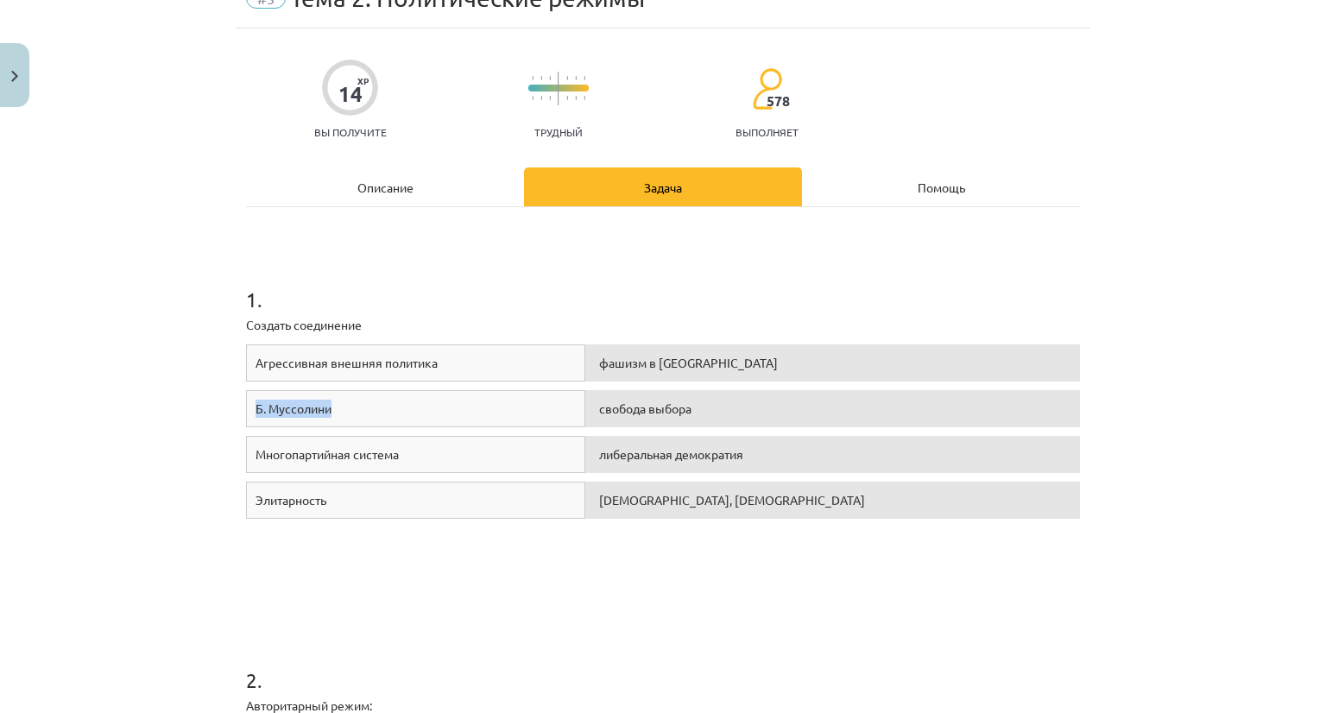
drag, startPoint x: 259, startPoint y: 442, endPoint x: 430, endPoint y: 452, distance: 171.2
click at [430, 452] on div "Многопартийная система" at bounding box center [415, 454] width 339 height 37
drag, startPoint x: 236, startPoint y: 493, endPoint x: 504, endPoint y: 441, distance: 273.5
